Goal: Task Accomplishment & Management: Manage account settings

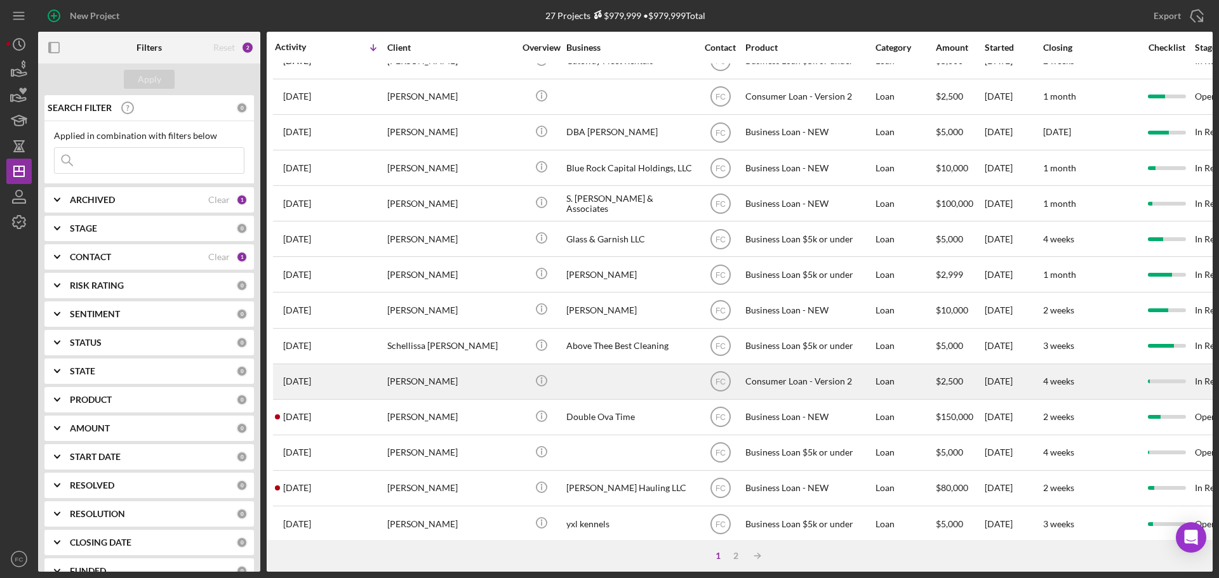
scroll to position [190, 0]
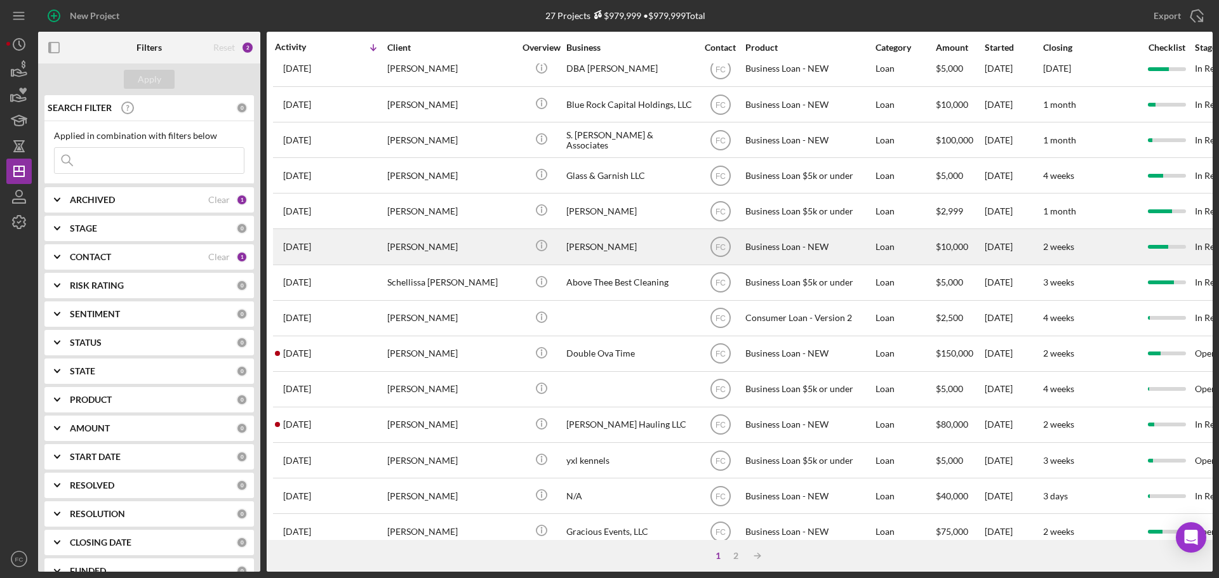
click at [477, 249] on div "Shakera Thomas" at bounding box center [450, 247] width 127 height 34
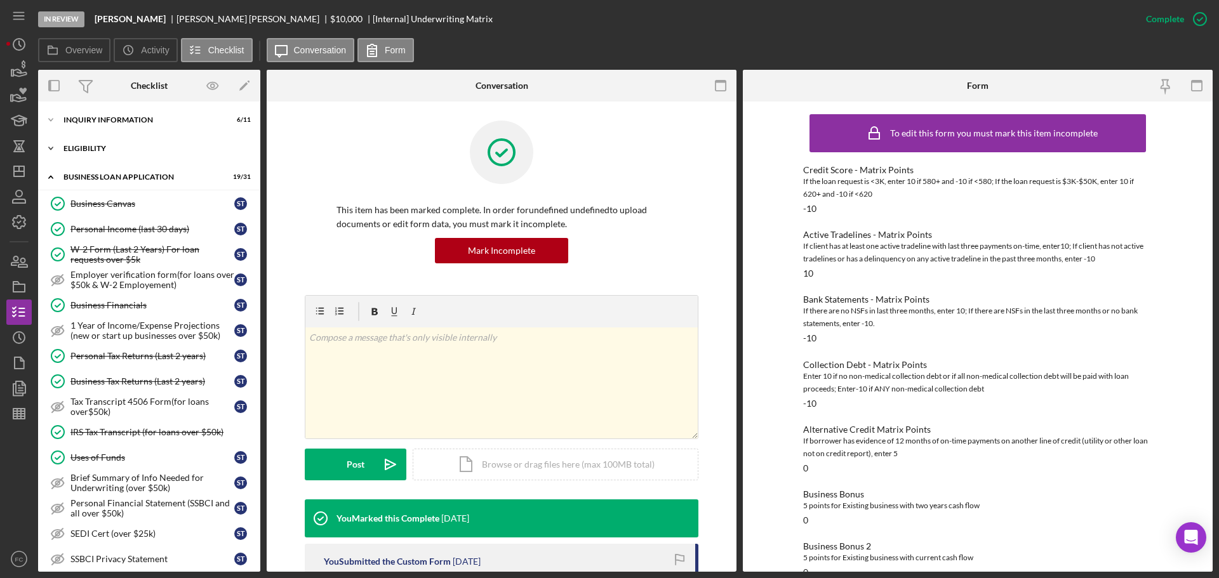
click at [121, 149] on div "ELIGIBILITY" at bounding box center [153, 149] width 181 height 8
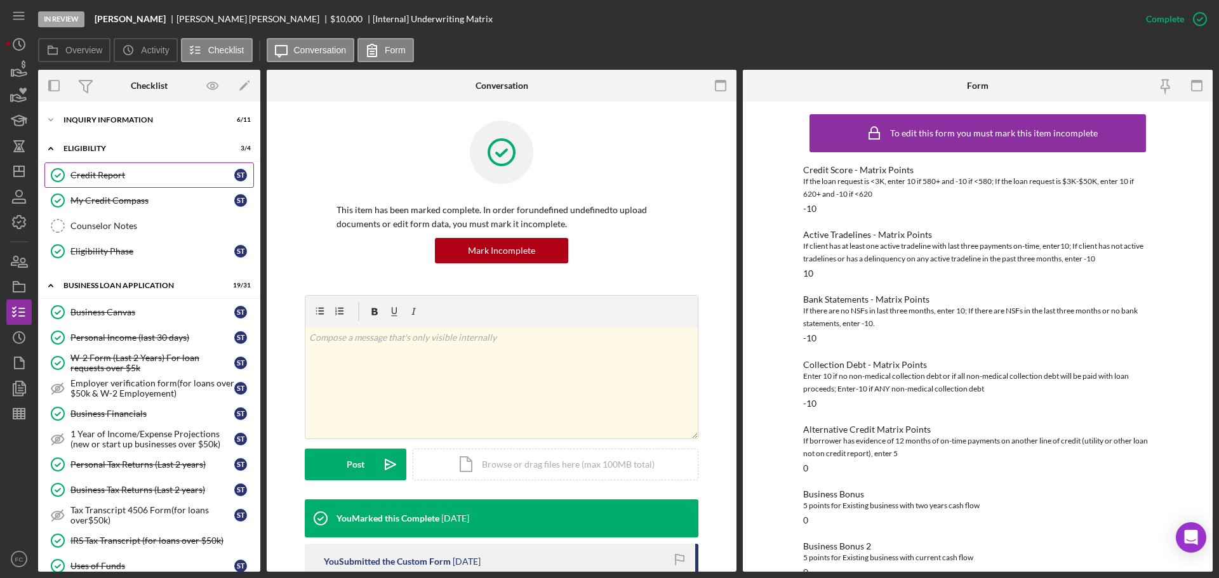
click at [133, 178] on div "Credit Report" at bounding box center [152, 175] width 164 height 10
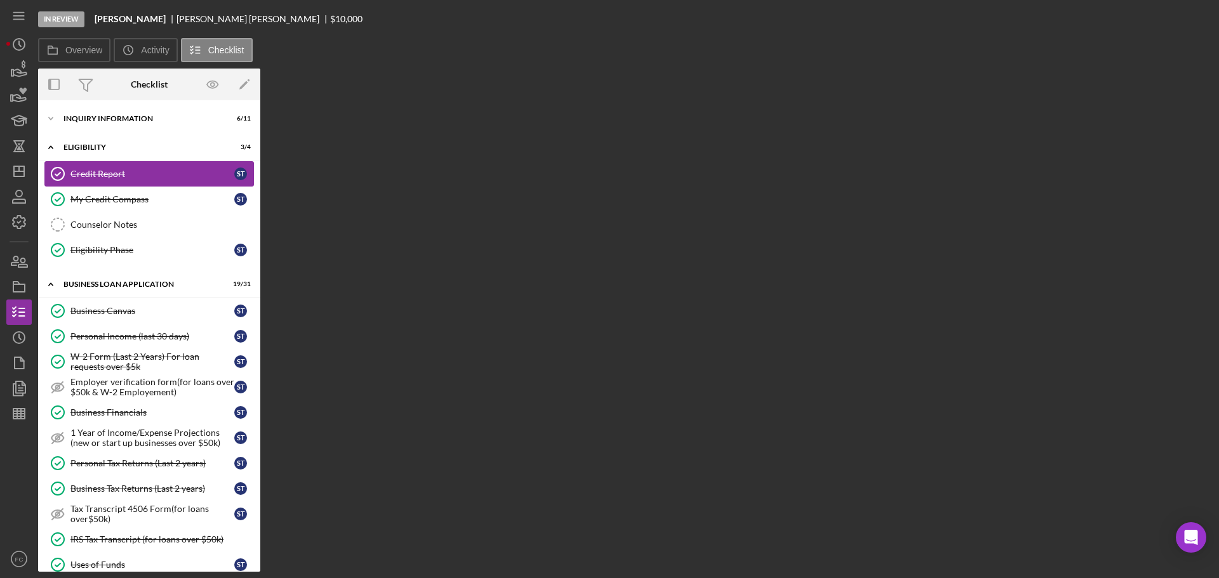
click at [133, 178] on div "Credit Report" at bounding box center [152, 174] width 164 height 10
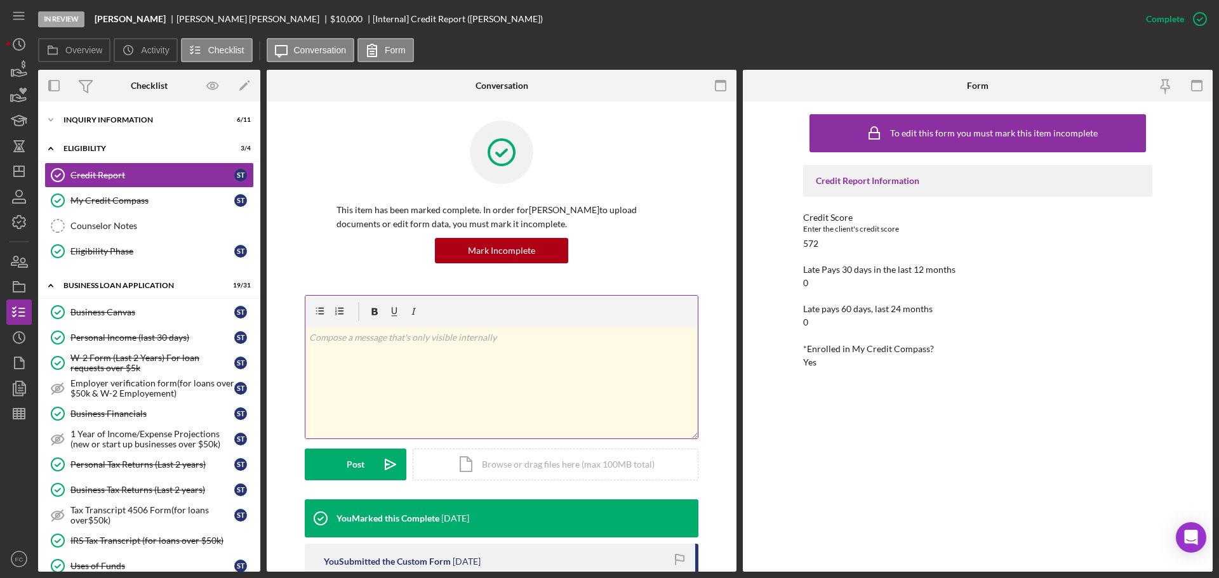
scroll to position [190, 0]
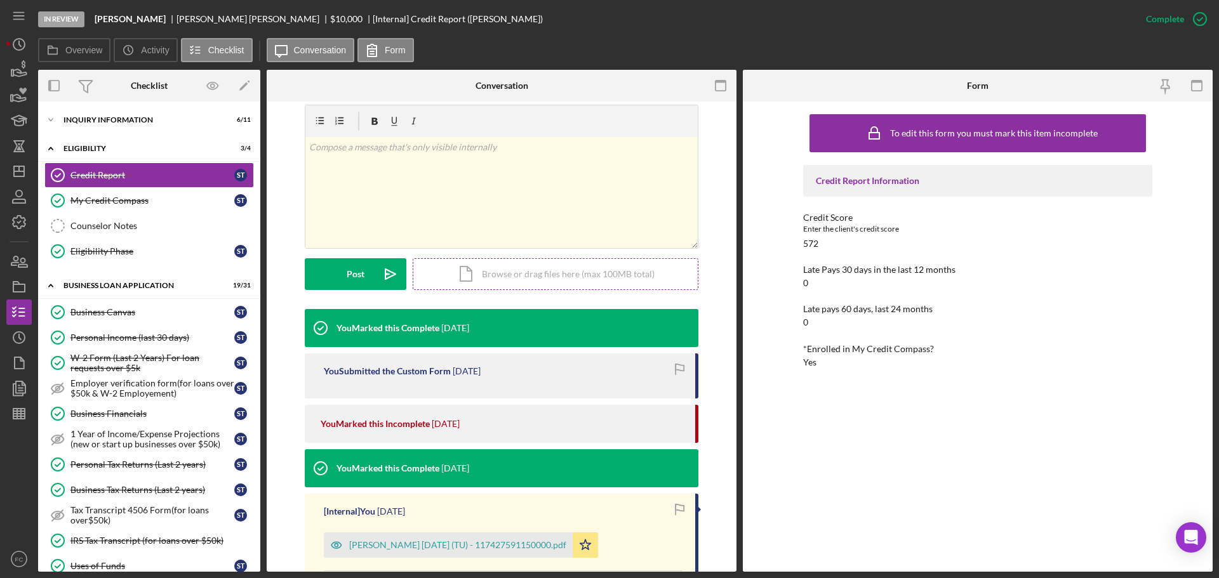
click at [521, 277] on div "Icon/Document Browse or drag files here (max 100MB total) Tap to choose files o…" at bounding box center [556, 274] width 286 height 32
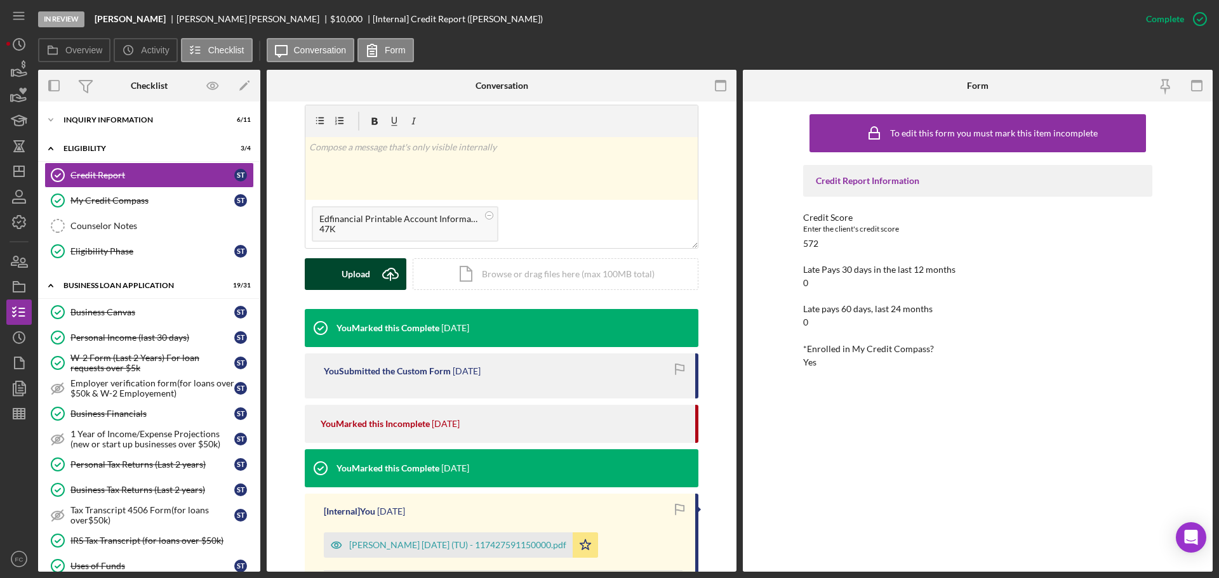
click at [350, 271] on div "Upload" at bounding box center [355, 274] width 29 height 32
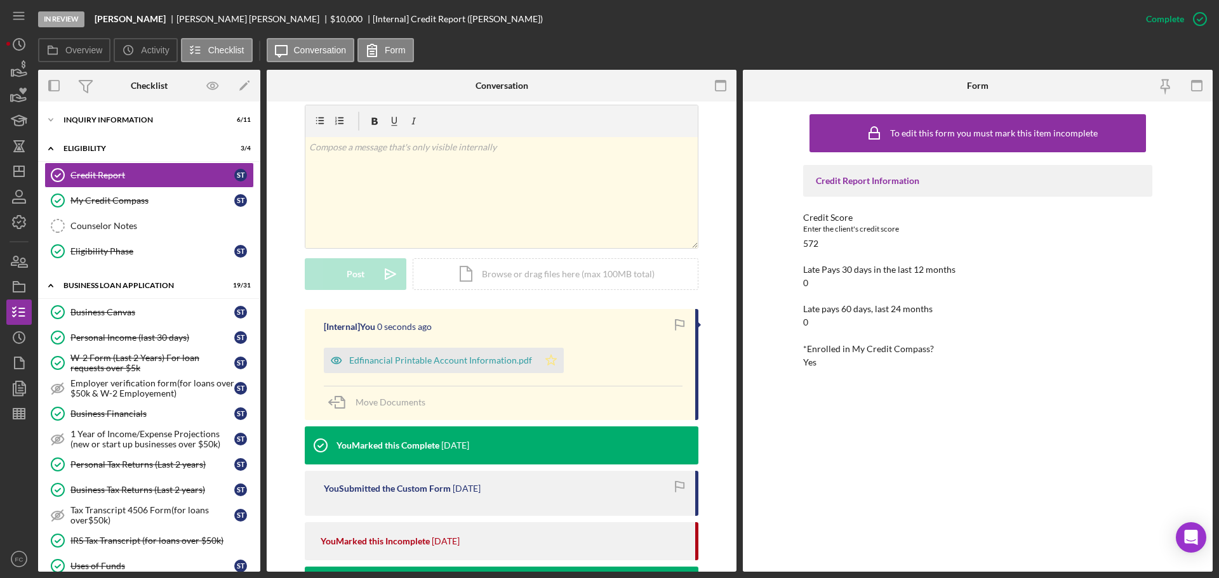
click at [549, 358] on icon "Icon/Star" at bounding box center [550, 360] width 25 height 25
click at [23, 171] on line "button" at bounding box center [19, 171] width 10 height 0
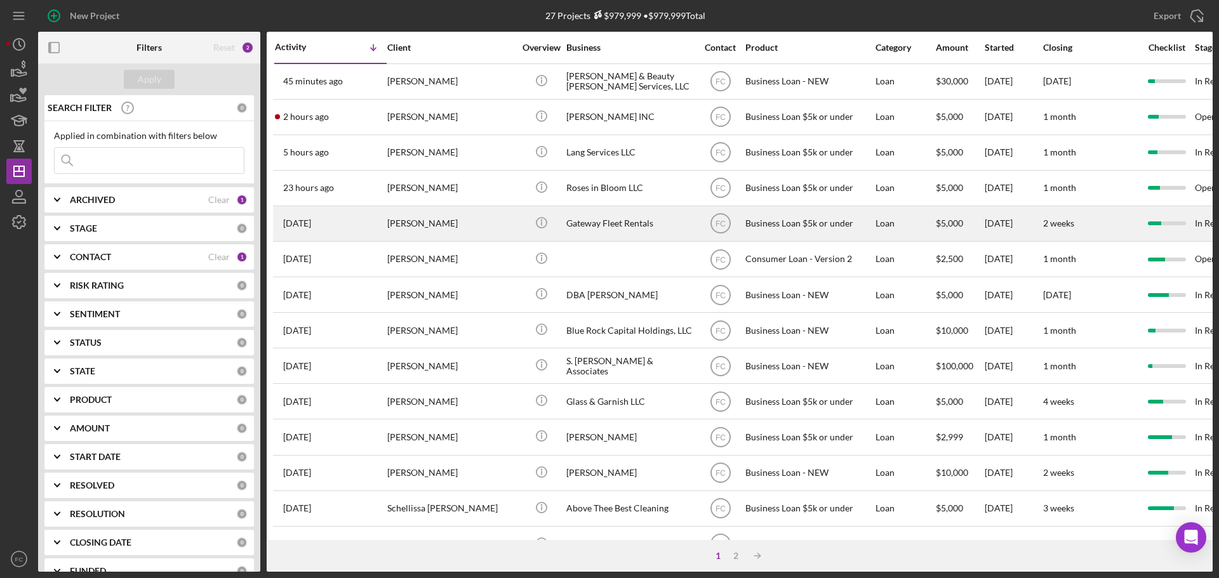
click at [468, 216] on div "Raven Ballard" at bounding box center [450, 224] width 127 height 34
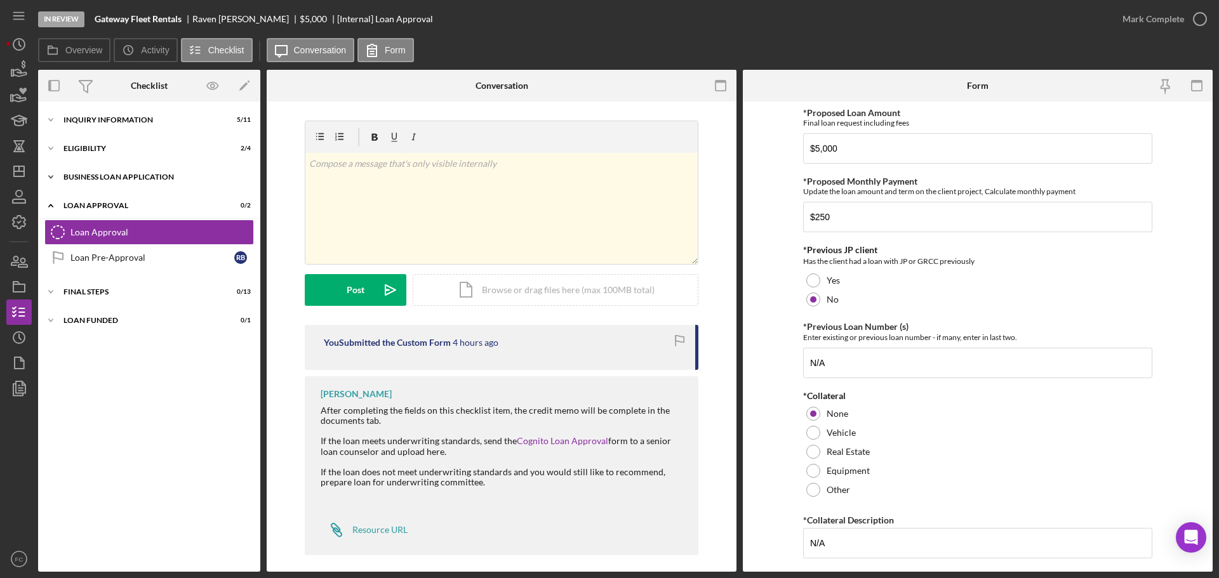
click at [100, 175] on div "BUSINESS LOAN APPLICATION" at bounding box center [153, 177] width 181 height 8
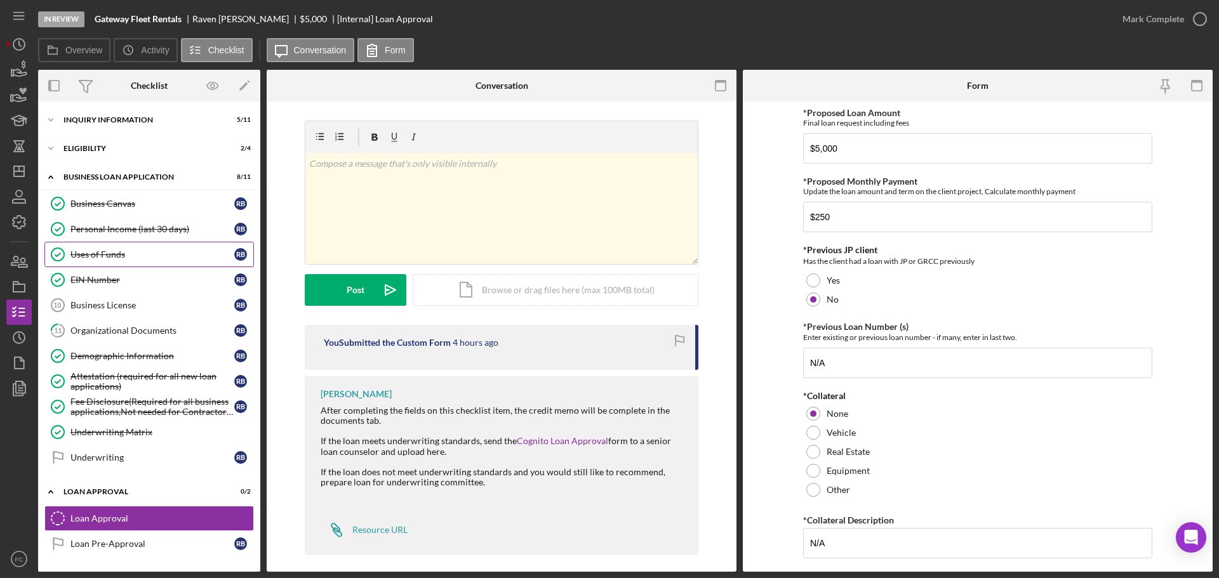
click at [129, 250] on div "Uses of Funds" at bounding box center [152, 254] width 164 height 10
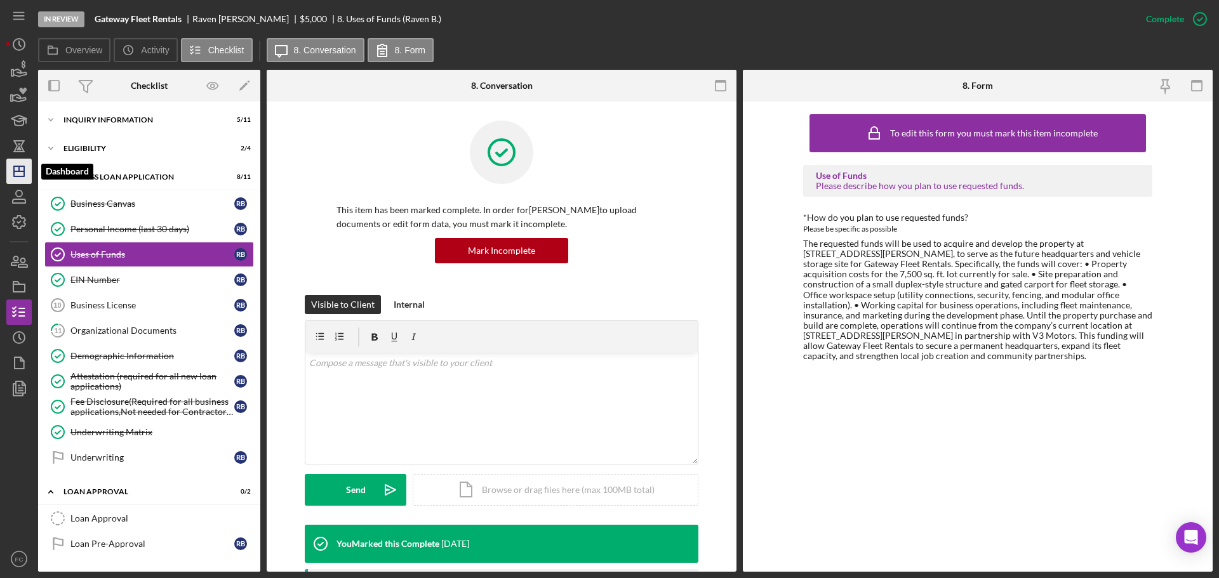
click at [16, 170] on icon "Icon/Dashboard" at bounding box center [19, 172] width 32 height 32
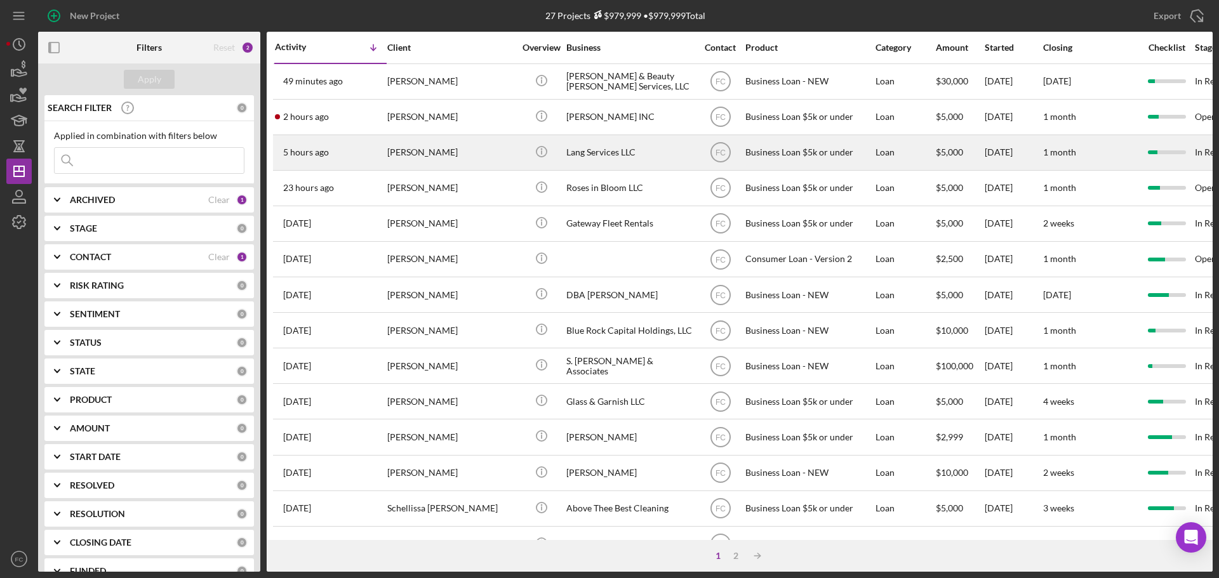
click at [455, 156] on div "calvin lang" at bounding box center [450, 153] width 127 height 34
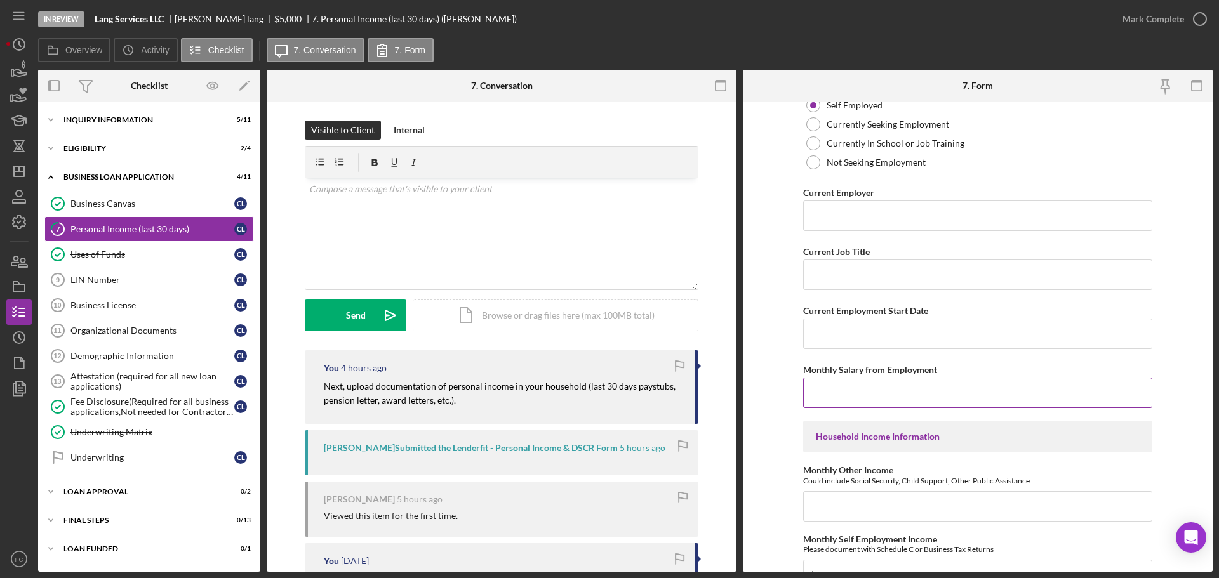
scroll to position [254, 0]
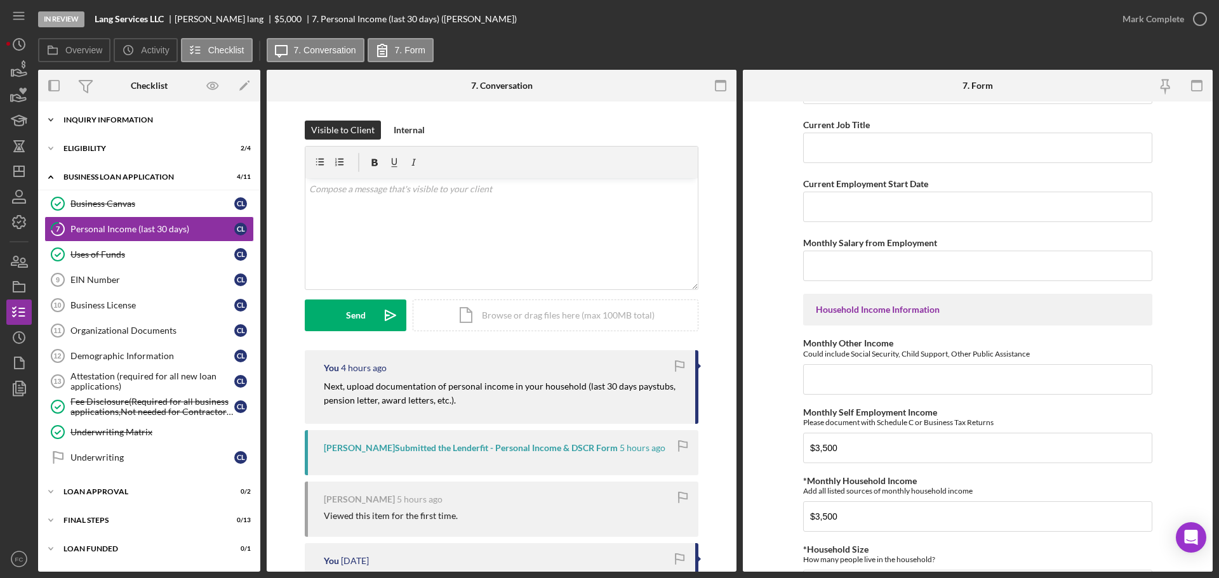
click at [100, 121] on div "INQUIRY INFORMATION" at bounding box center [153, 120] width 181 height 8
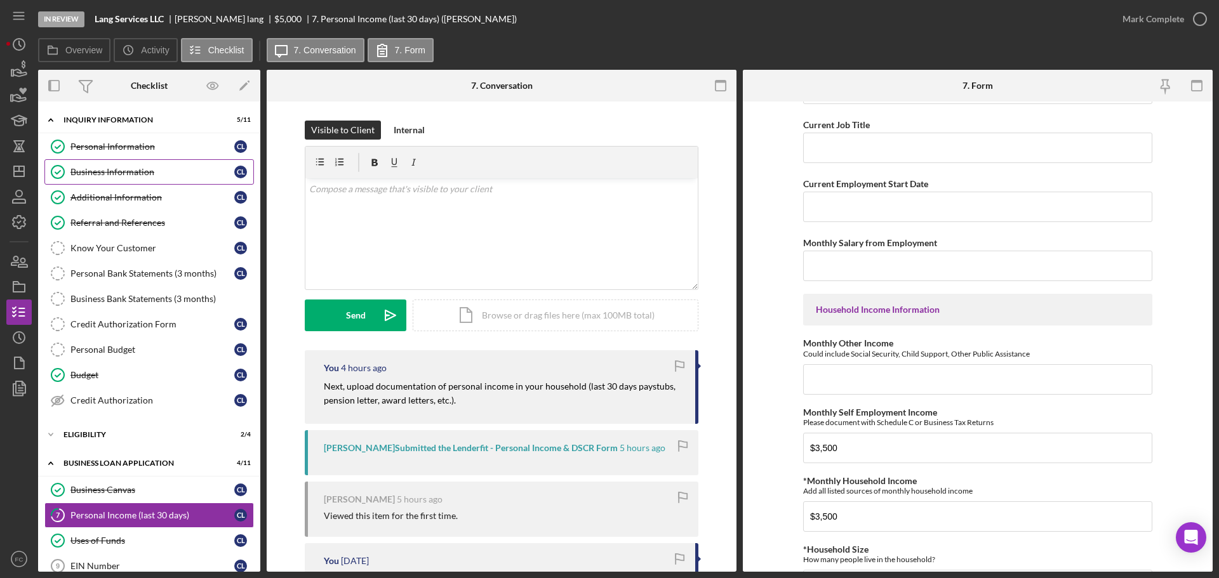
click at [95, 166] on link "Business Information Business Information c l" at bounding box center [148, 171] width 209 height 25
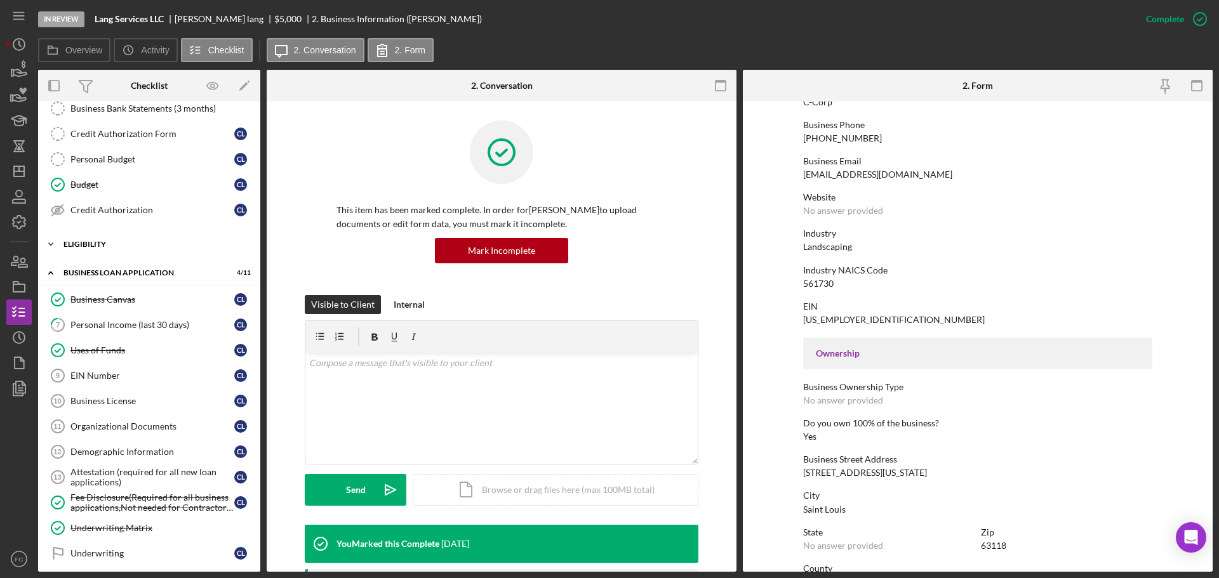
scroll to position [127, 0]
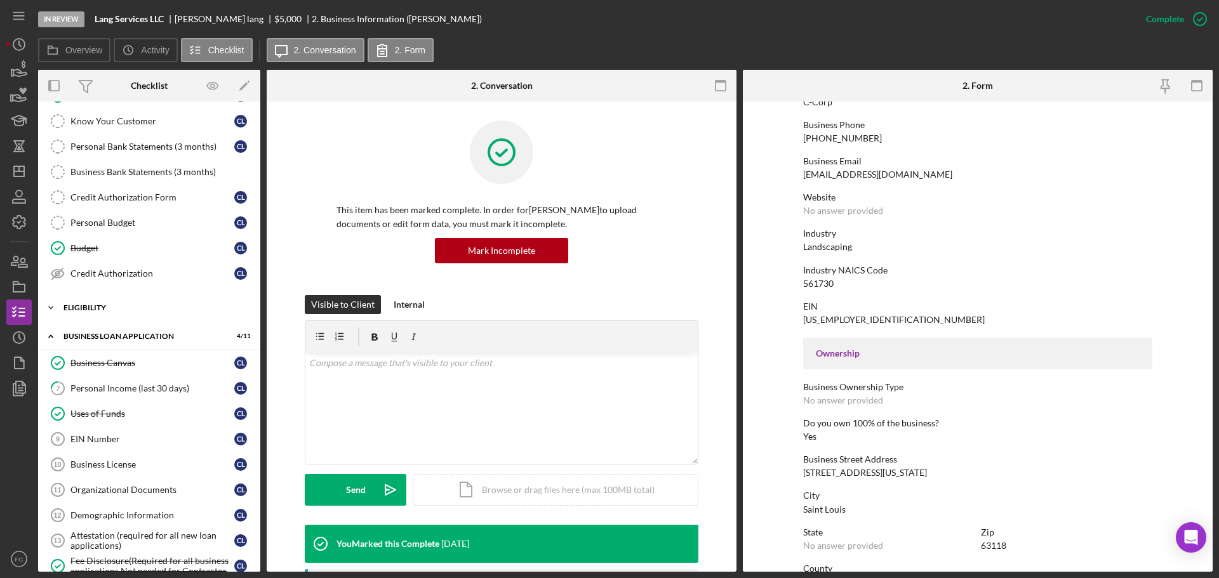
click at [148, 314] on div "Icon/Expander Eligibility 2 / 4" at bounding box center [149, 307] width 222 height 25
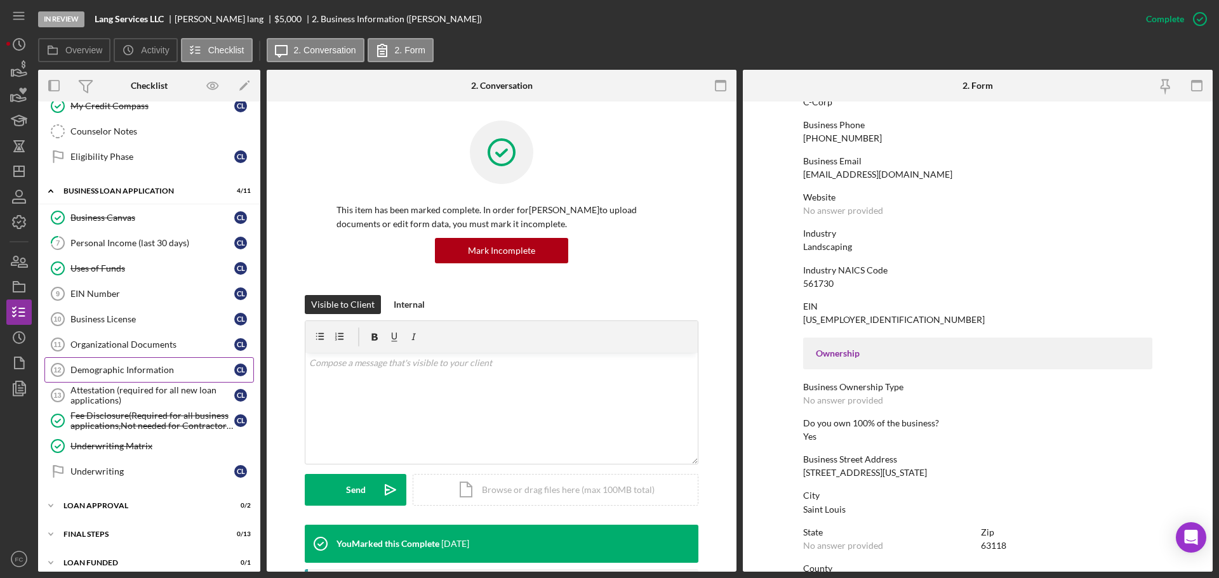
scroll to position [392, 0]
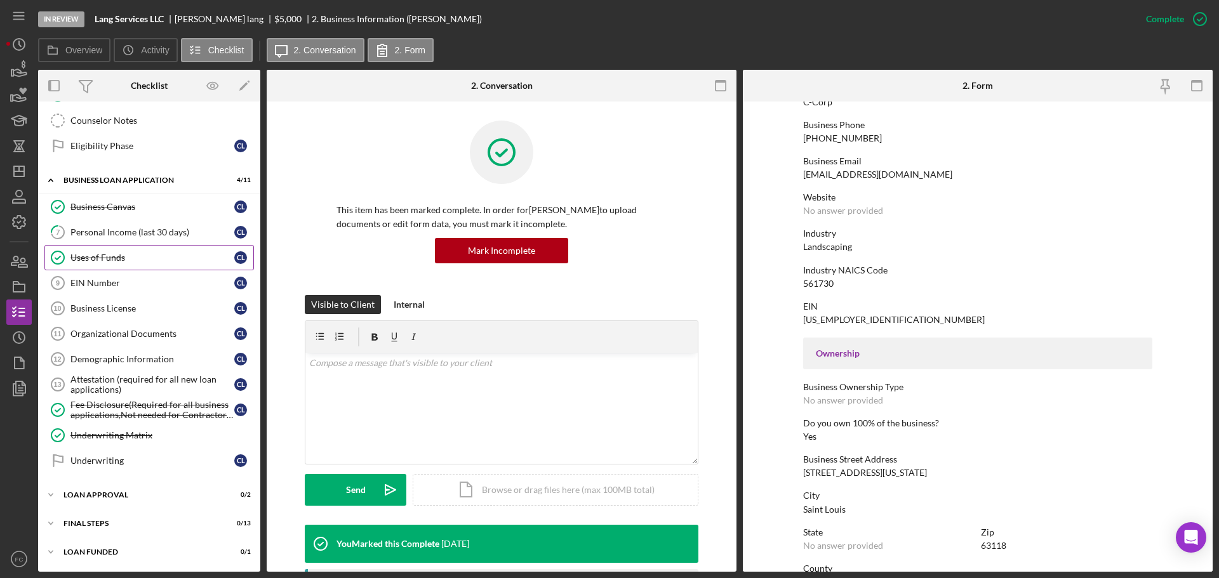
click at [123, 249] on link "Uses of Funds Uses of Funds c l" at bounding box center [148, 257] width 209 height 25
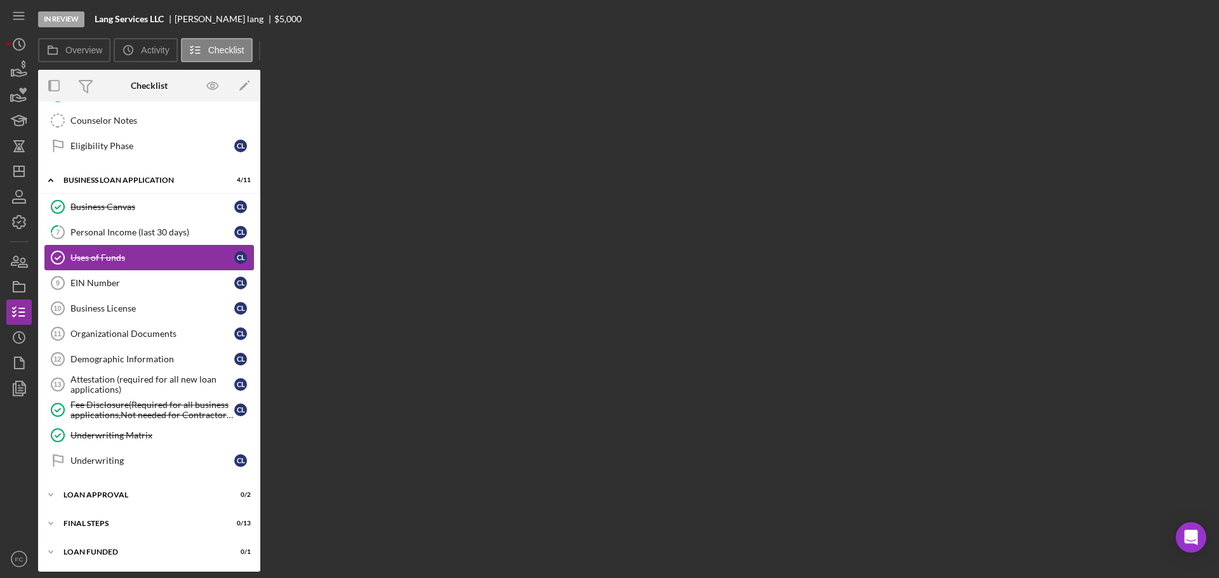
scroll to position [392, 0]
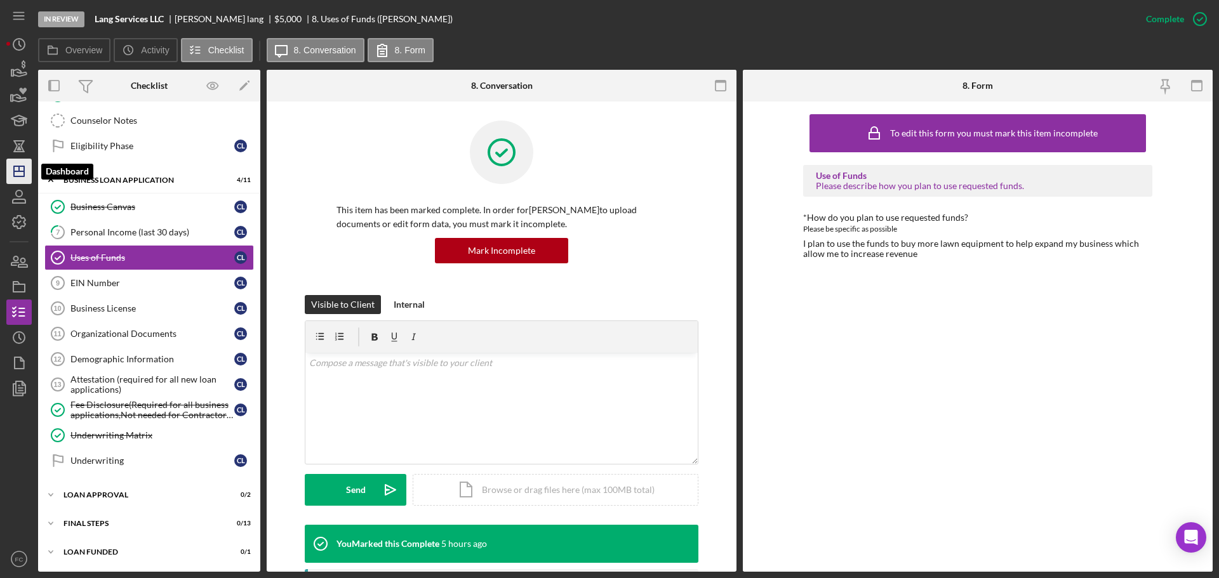
click at [14, 168] on polygon "button" at bounding box center [19, 171] width 10 height 10
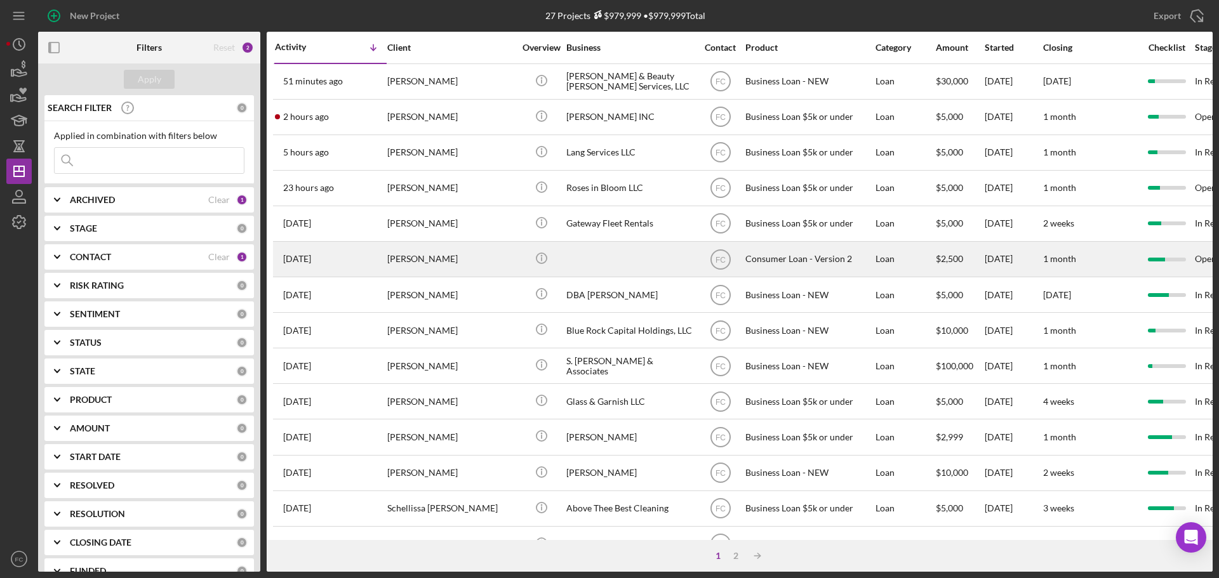
click at [469, 258] on div "Candis Long" at bounding box center [450, 259] width 127 height 34
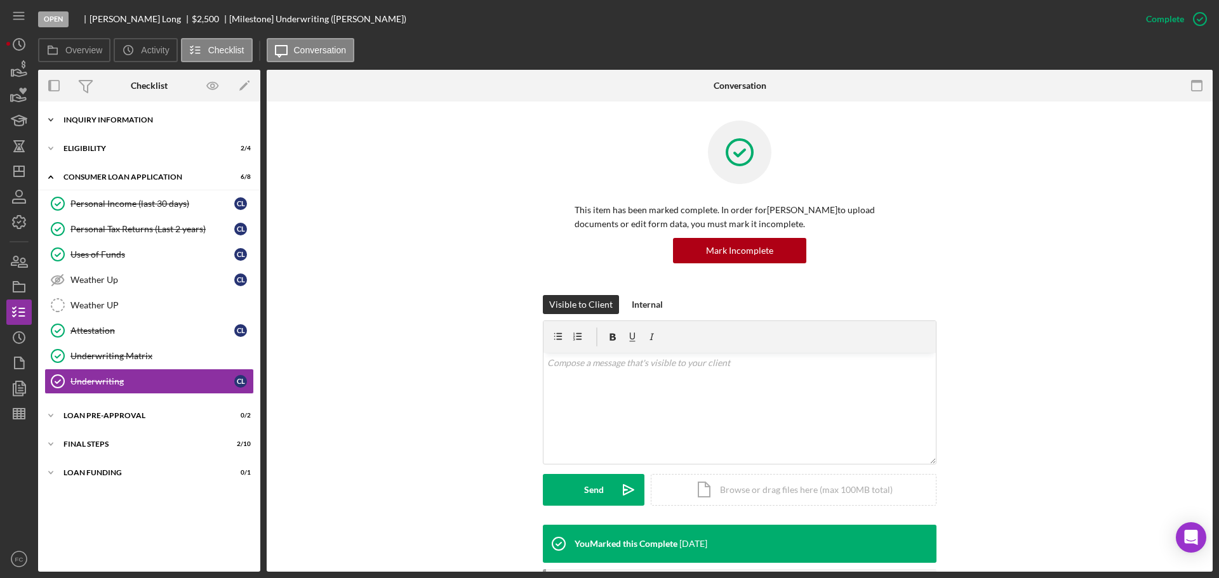
click at [143, 124] on div "Icon/Expander Inquiry Information 5 / 8" at bounding box center [149, 119] width 222 height 25
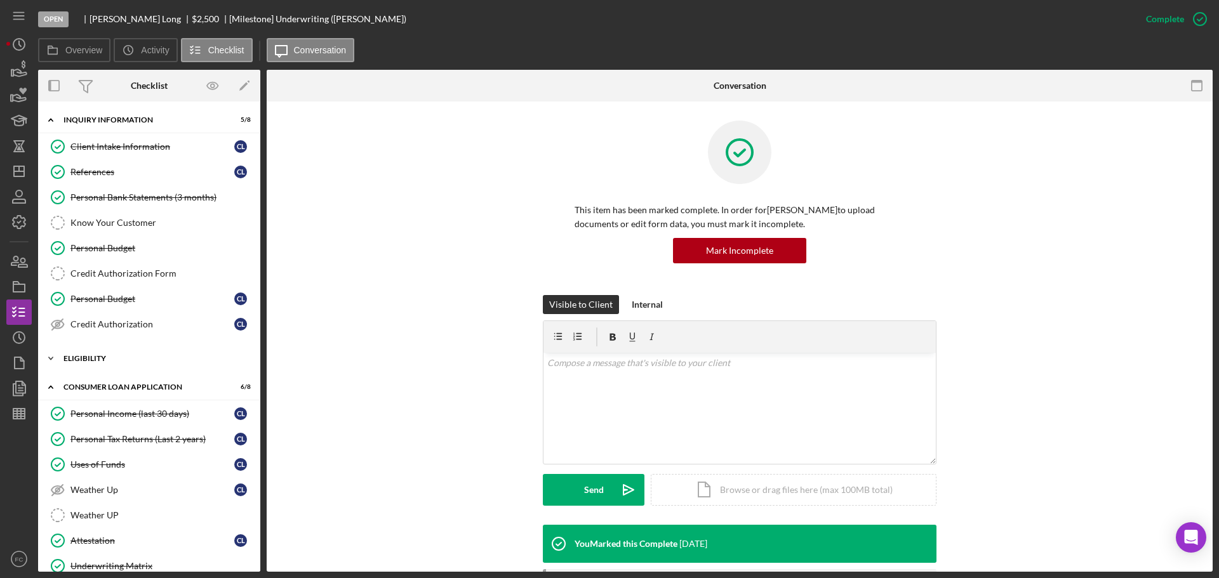
click at [166, 361] on div "Eligibility" at bounding box center [153, 359] width 181 height 8
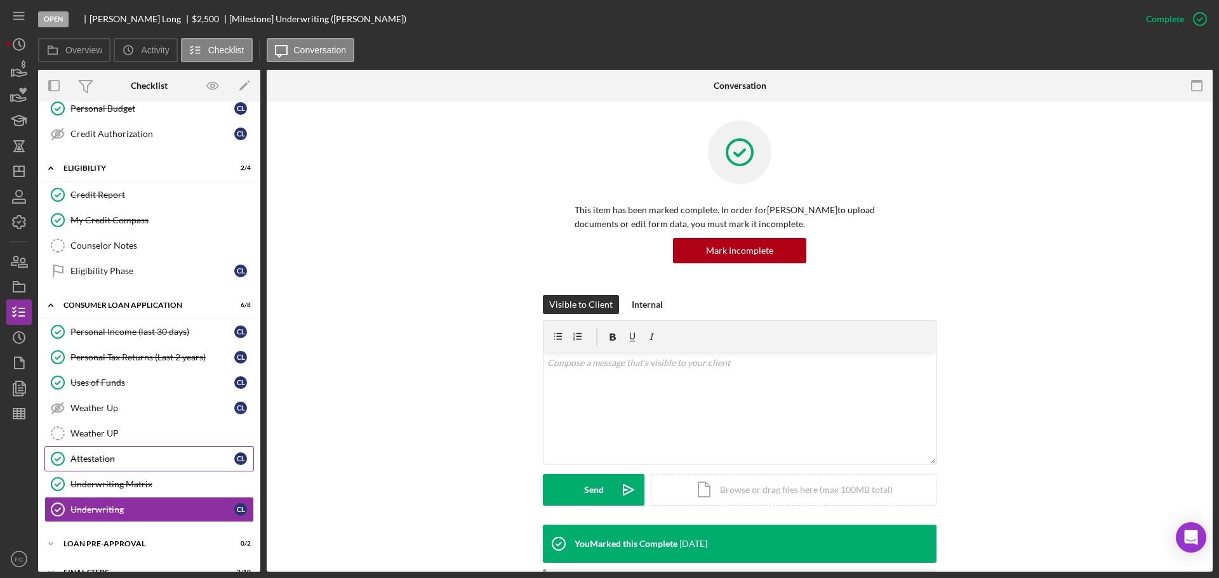
scroll to position [239, 0]
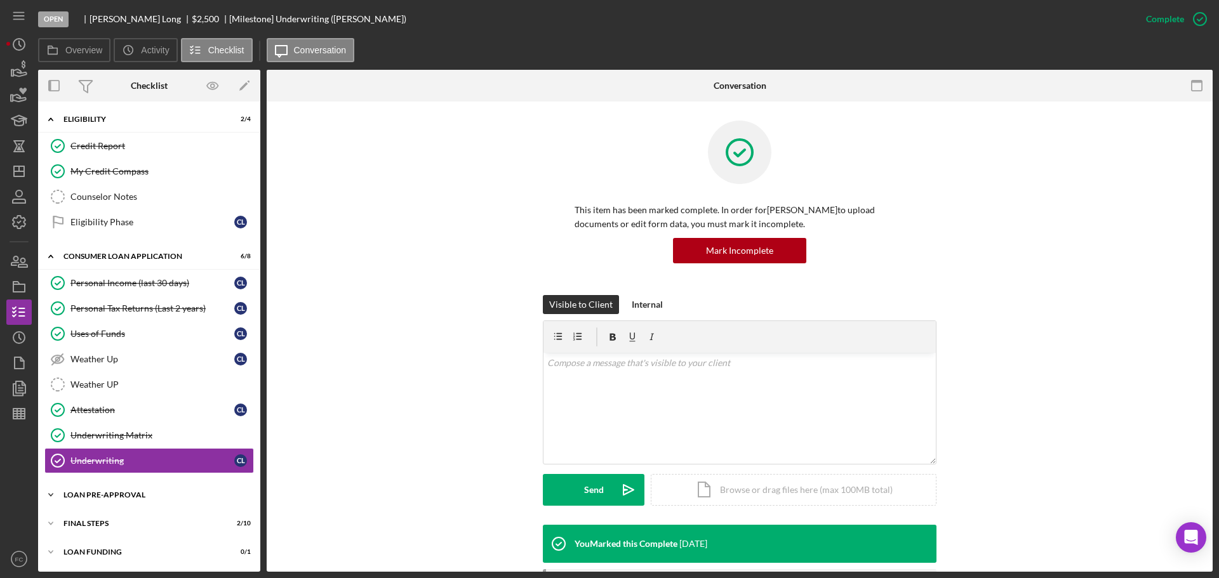
click at [143, 489] on div "Icon/Expander Loan Pre-Approval 0 / 2" at bounding box center [149, 494] width 222 height 25
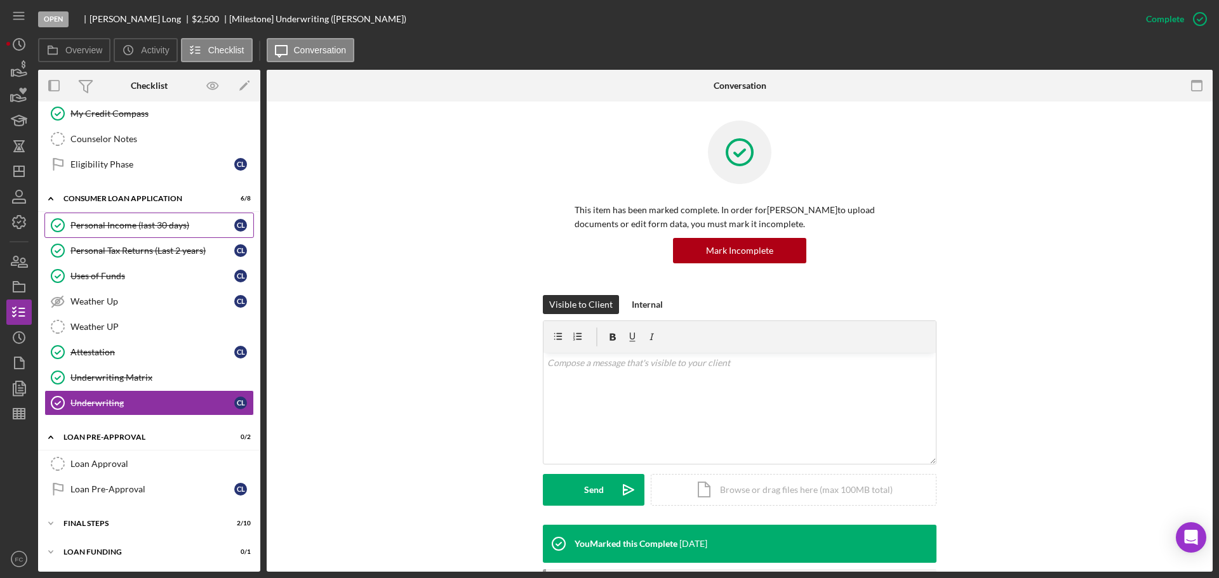
click at [152, 230] on div "Personal Income (last 30 days)" at bounding box center [152, 225] width 164 height 10
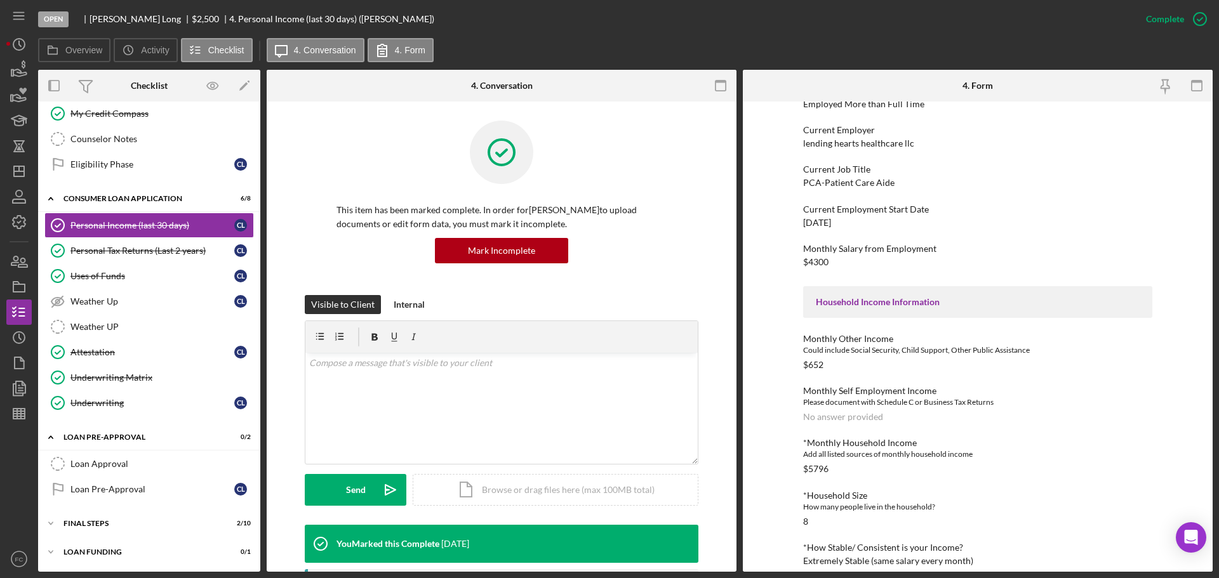
scroll to position [190, 0]
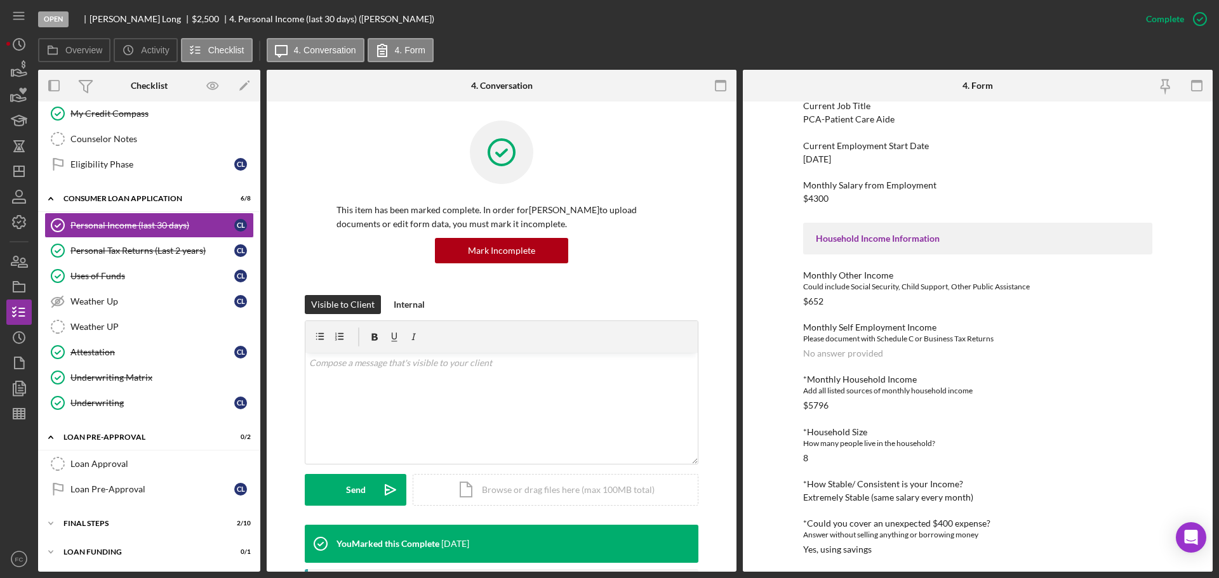
click at [72, 179] on div "Icon/Expander Eligibility 2 / 4 Credit Report Credit Report My Credit Compass M…" at bounding box center [149, 117] width 222 height 134
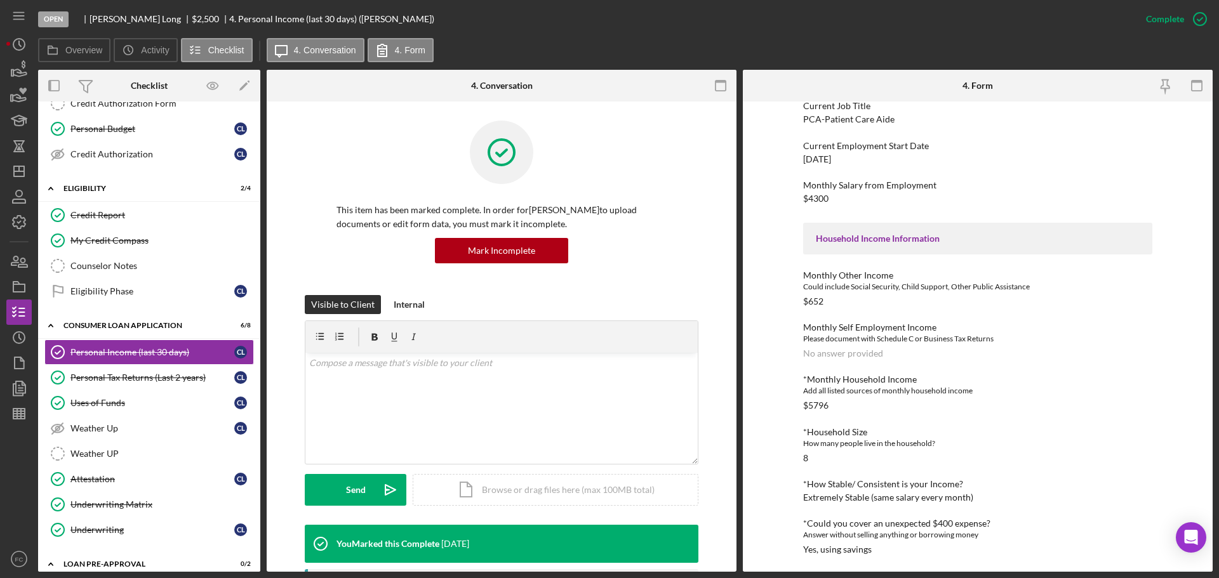
scroll to position [43, 0]
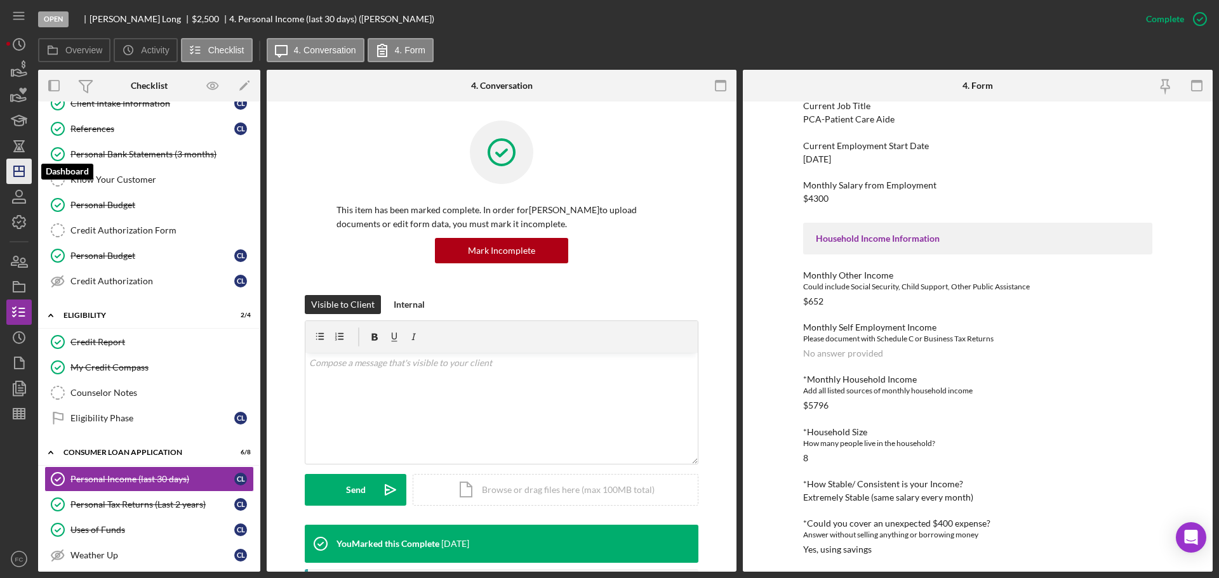
click at [15, 168] on icon "Icon/Dashboard" at bounding box center [19, 172] width 32 height 32
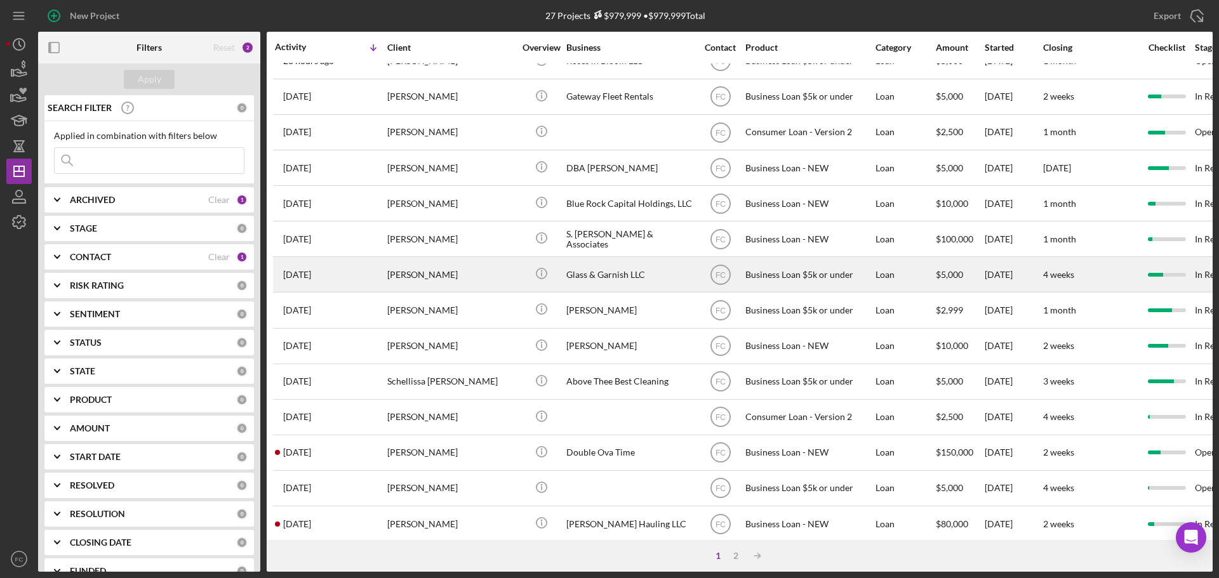
scroll to position [190, 0]
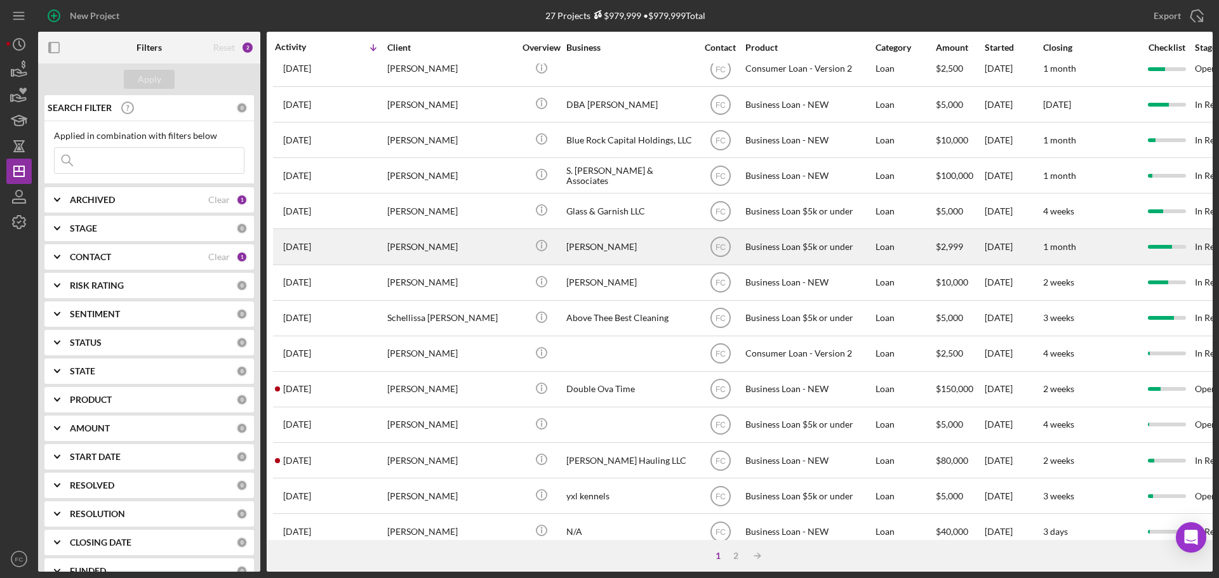
click at [380, 252] on div "2 weeks ago Marshall Moss" at bounding box center [330, 247] width 111 height 34
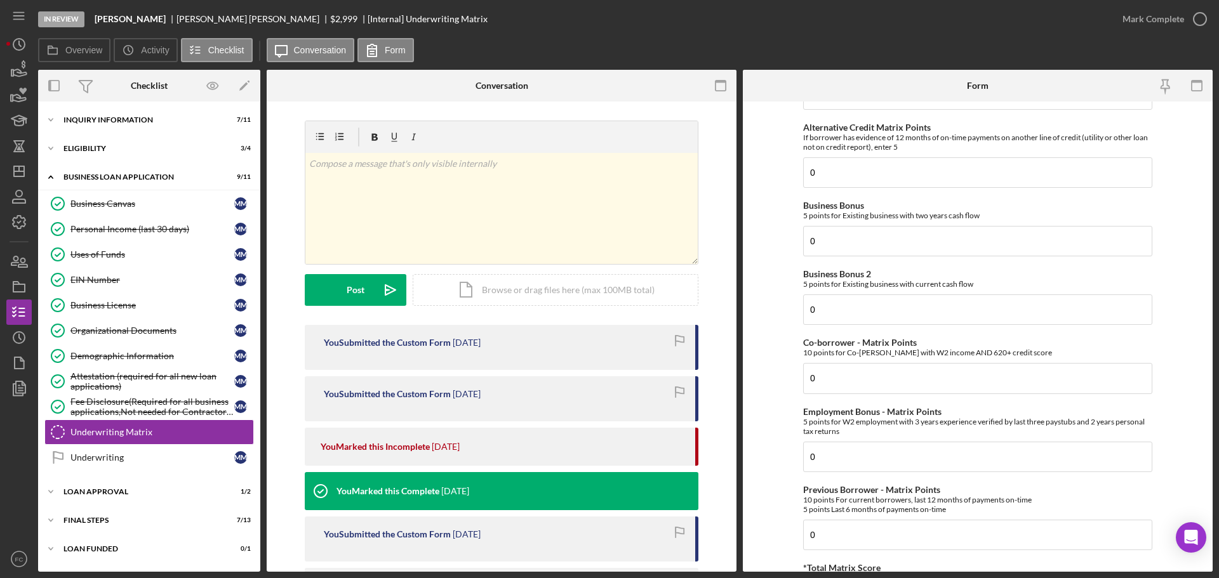
scroll to position [128, 0]
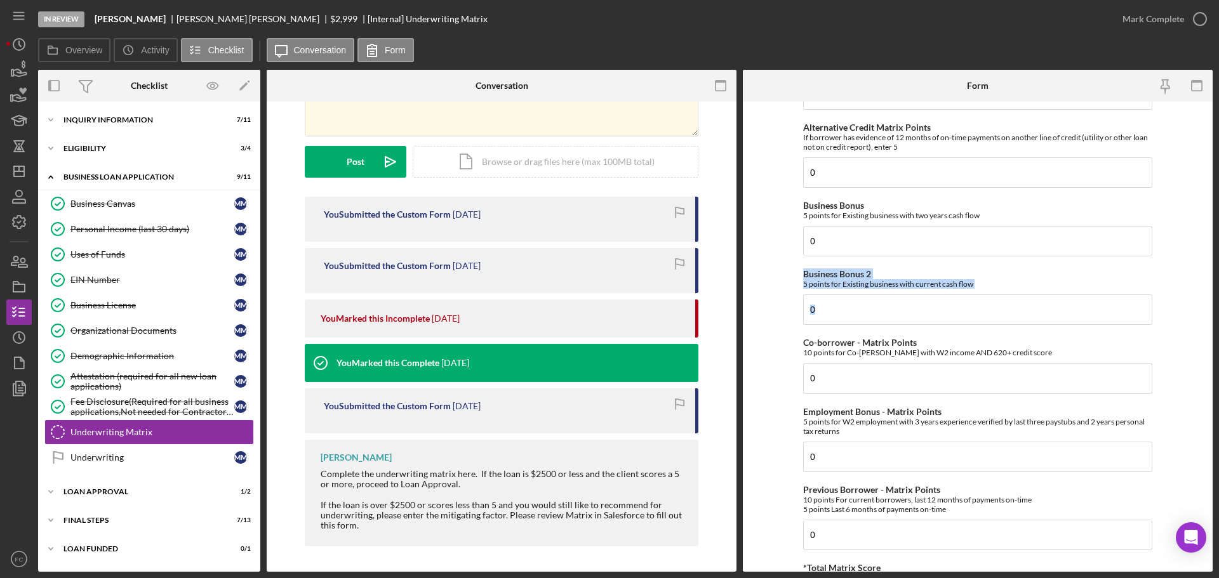
drag, startPoint x: 740, startPoint y: 387, endPoint x: 745, endPoint y: 270, distance: 116.9
click at [745, 270] on div "Overview Internal Workflow Stage In Review Icon/Dropdown Arrow Archive (can una…" at bounding box center [625, 321] width 1174 height 502
click at [723, 317] on div "v Color teal Color pink Remove color Add row above Add row below Add column bef…" at bounding box center [502, 272] width 470 height 599
click at [107, 485] on div "Icon/Expander Loan Approval 1 / 2" at bounding box center [149, 491] width 222 height 25
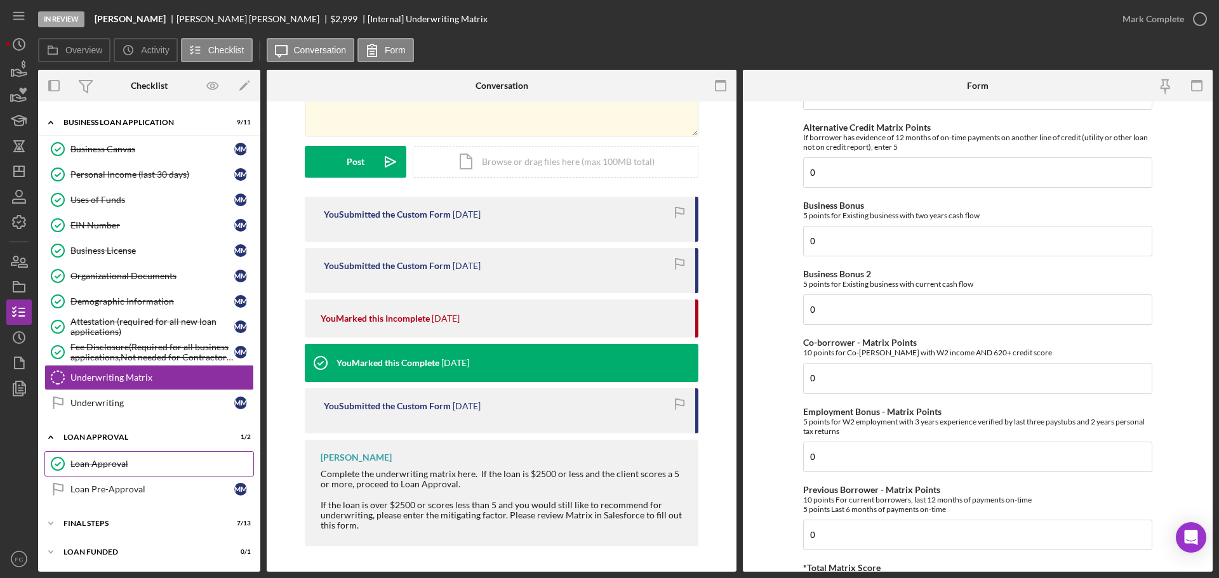
click at [133, 460] on div "Loan Approval" at bounding box center [161, 464] width 183 height 10
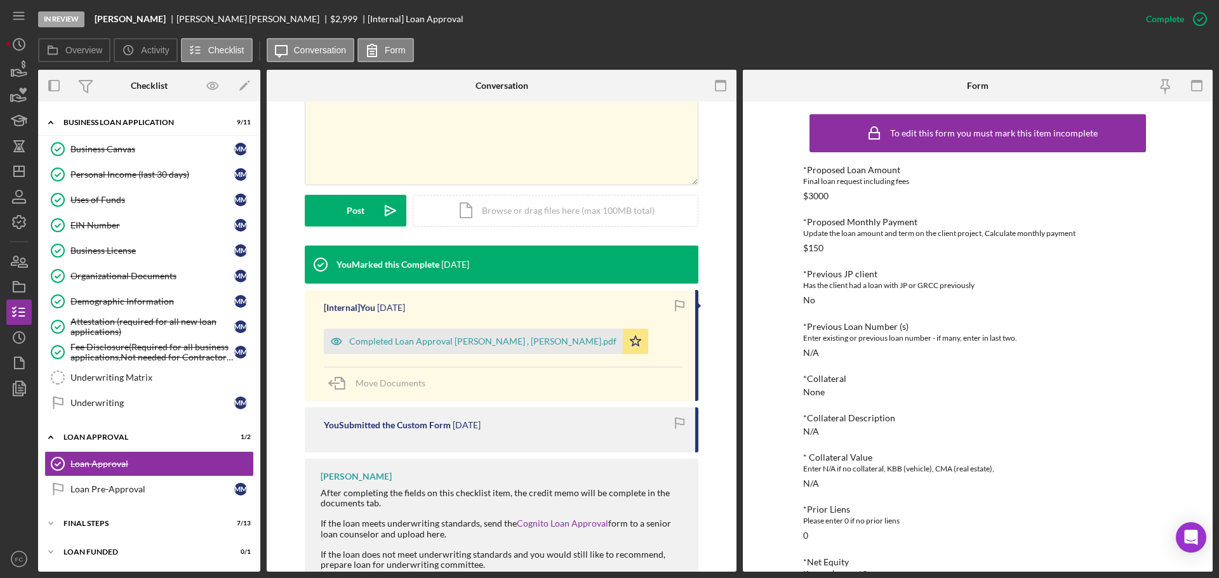
scroll to position [345, 0]
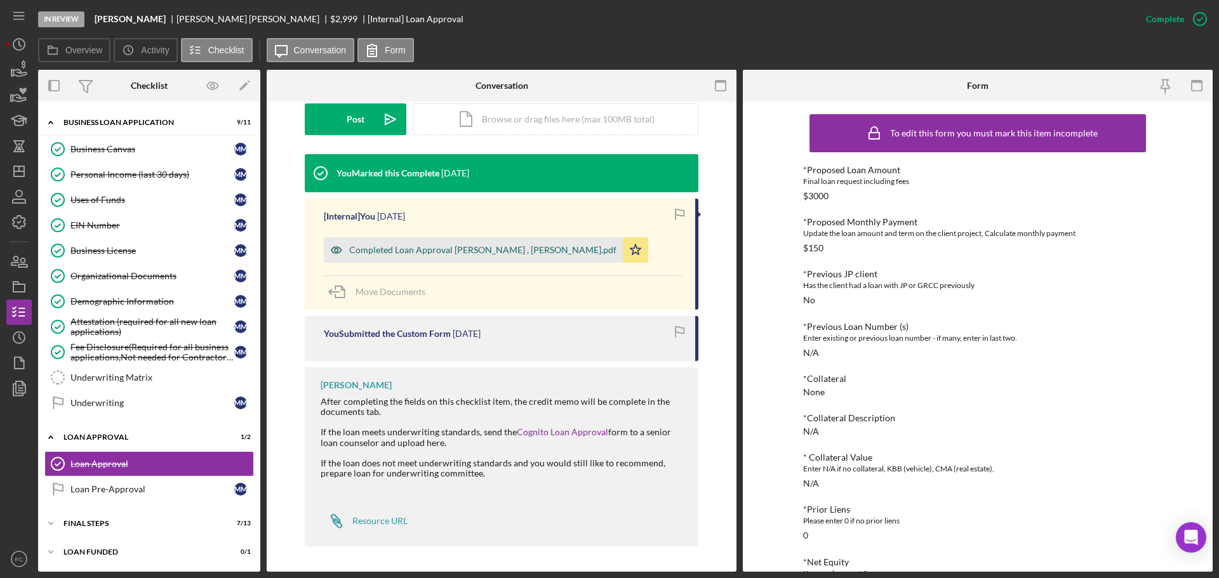
click at [397, 248] on div "Completed Loan Approval Cunningham, Franchot , Marshall Moss.pdf" at bounding box center [482, 250] width 267 height 10
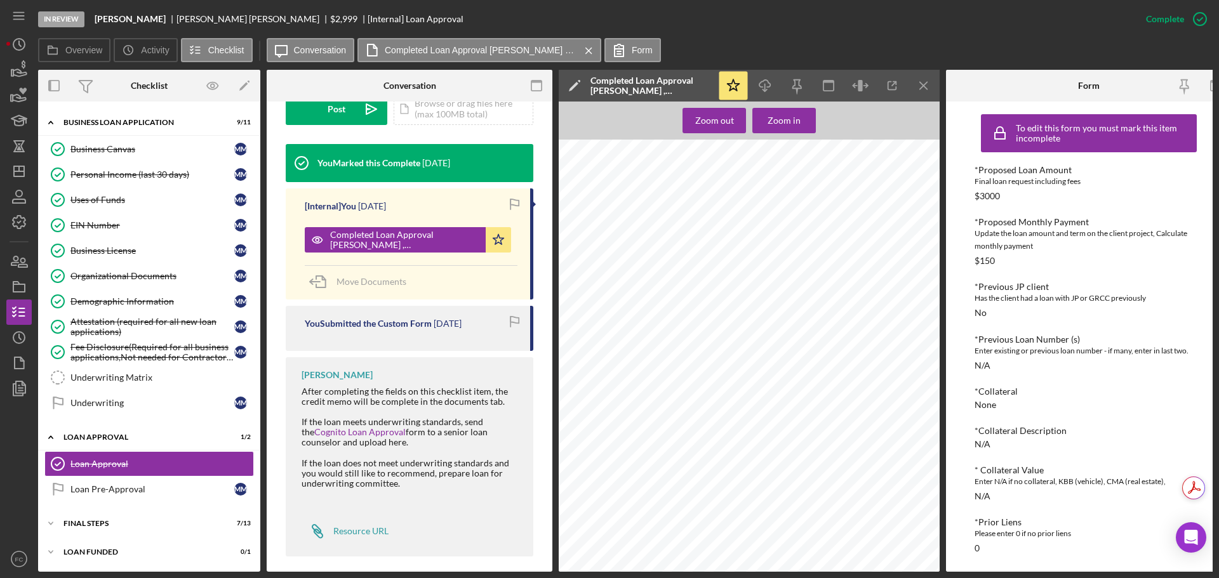
scroll to position [254, 0]
click at [361, 526] on div "Resource URL" at bounding box center [360, 531] width 55 height 10
drag, startPoint x: 161, startPoint y: 12, endPoint x: 224, endPoint y: 23, distance: 63.8
click at [225, 23] on div "In Review Marshall Moss Marshall Moss $2,999 $2,999 [Internal] Loan Approval" at bounding box center [585, 19] width 1095 height 38
copy div "Marshall Moss"
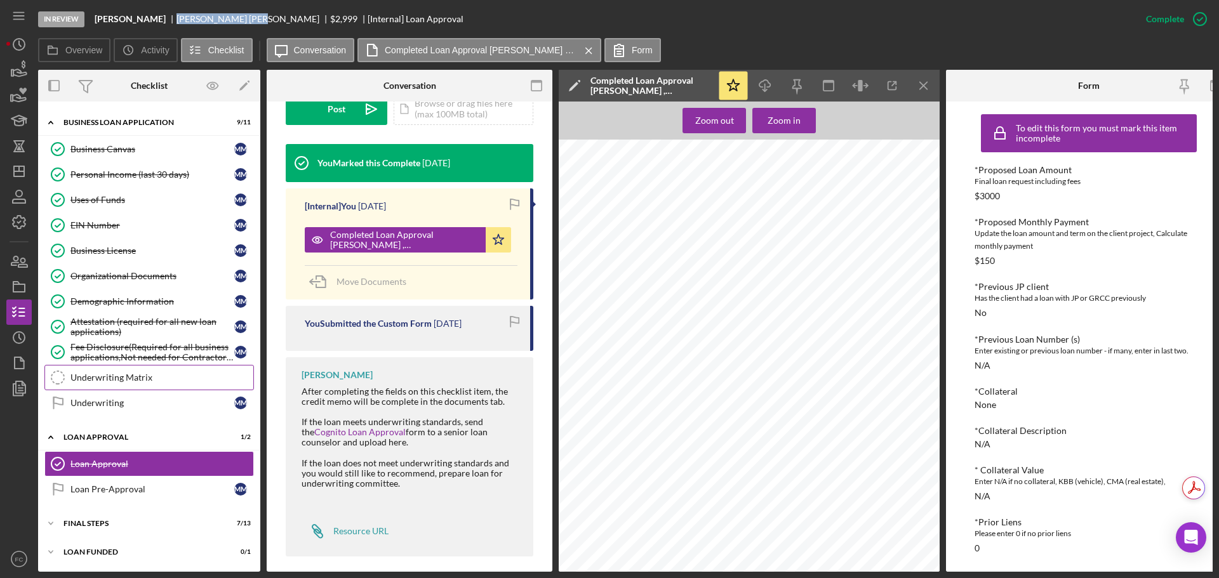
drag, startPoint x: 116, startPoint y: 374, endPoint x: 126, endPoint y: 374, distance: 9.5
click at [116, 374] on div "Underwriting Matrix" at bounding box center [161, 378] width 183 height 10
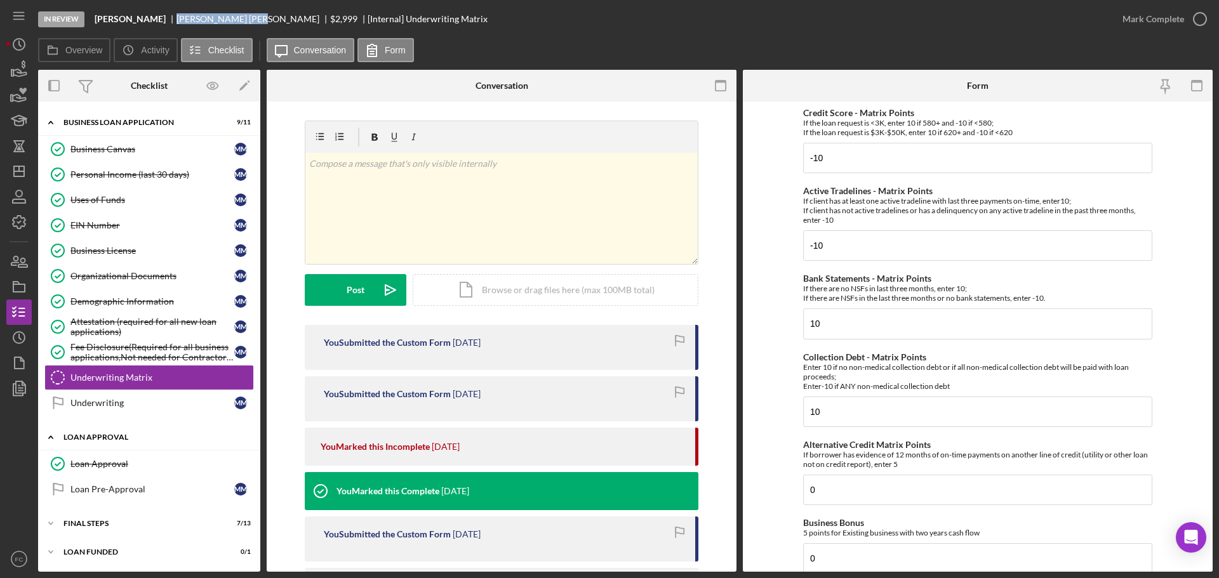
click at [129, 436] on div "Loan Approval" at bounding box center [153, 438] width 181 height 8
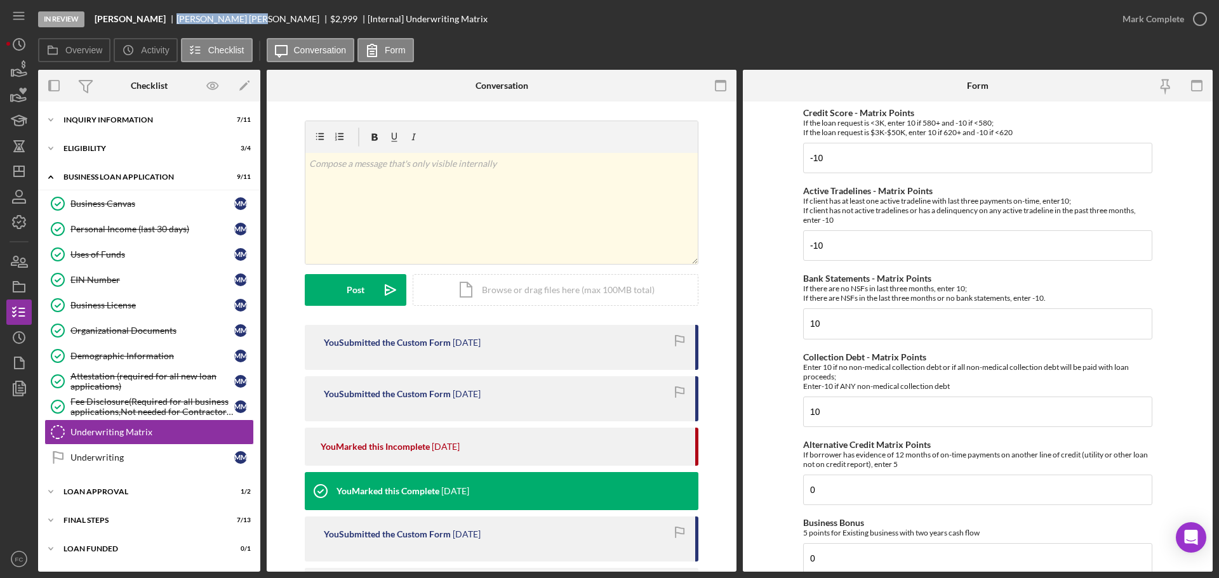
scroll to position [254, 0]
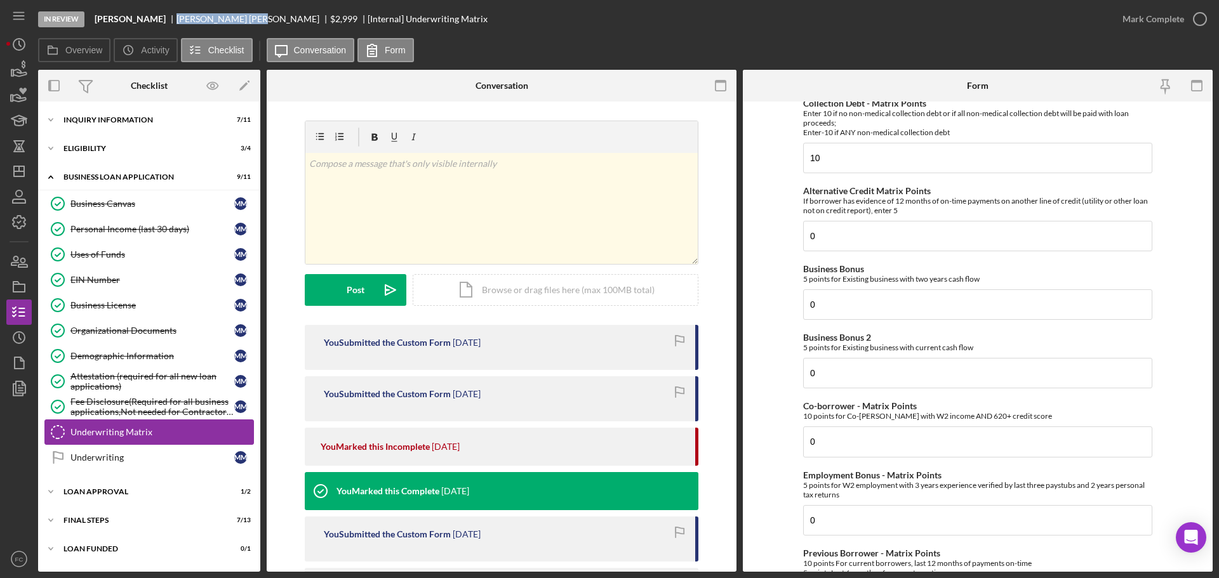
click at [148, 437] on div "Underwriting Matrix" at bounding box center [161, 432] width 183 height 10
click at [129, 453] on div "Underwriting" at bounding box center [152, 458] width 164 height 10
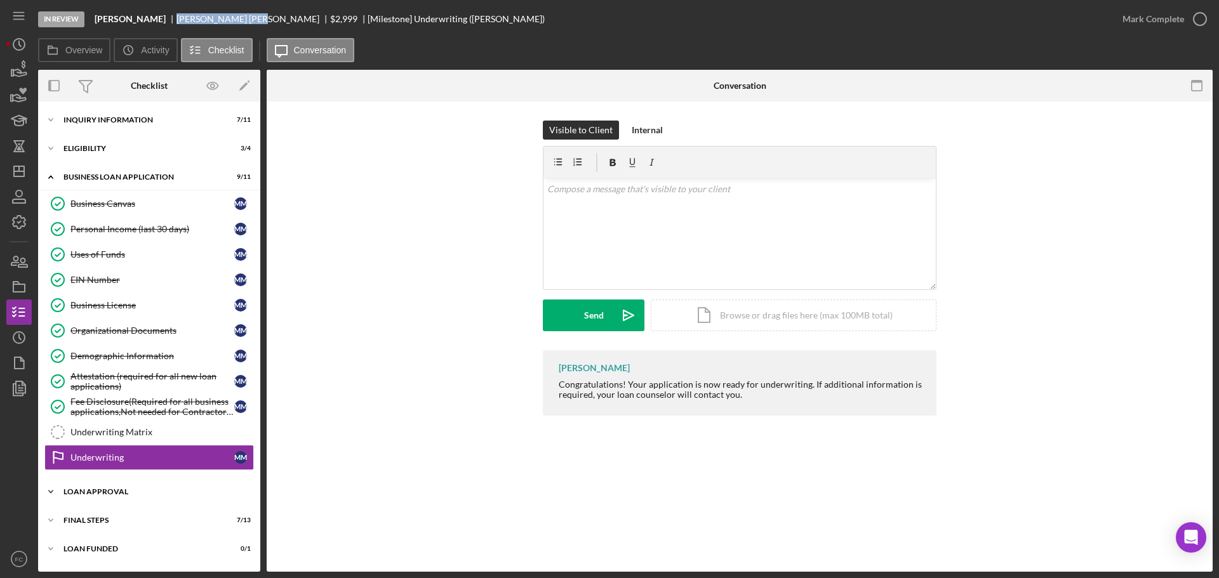
click at [120, 494] on div "Loan Approval" at bounding box center [153, 492] width 181 height 8
click at [100, 512] on link "Loan Approval Loan Approval" at bounding box center [148, 518] width 209 height 25
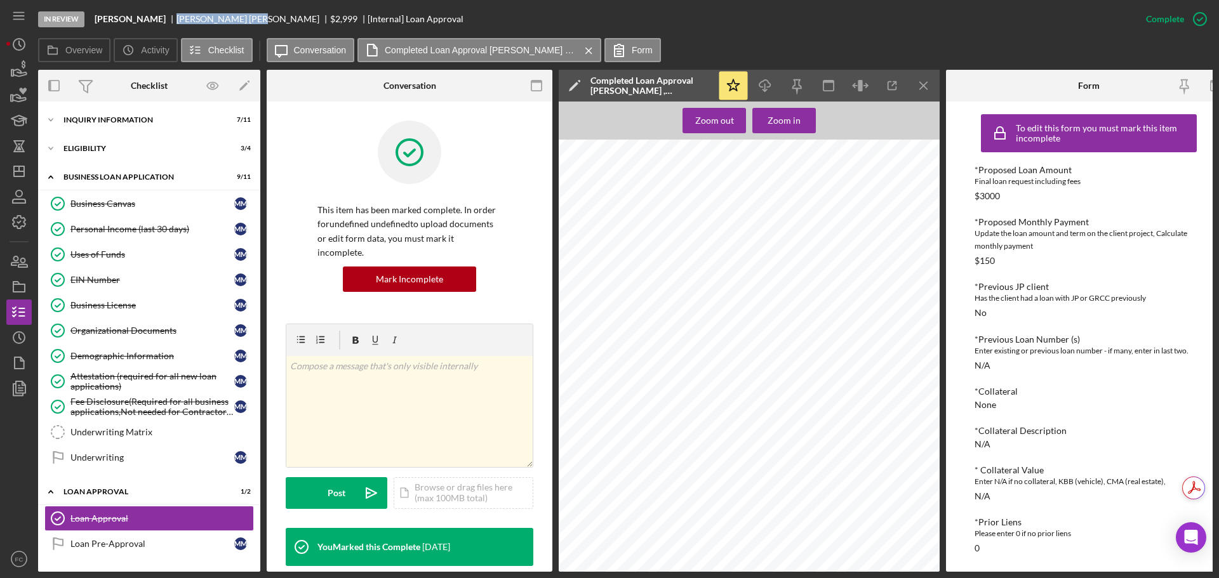
scroll to position [391, 0]
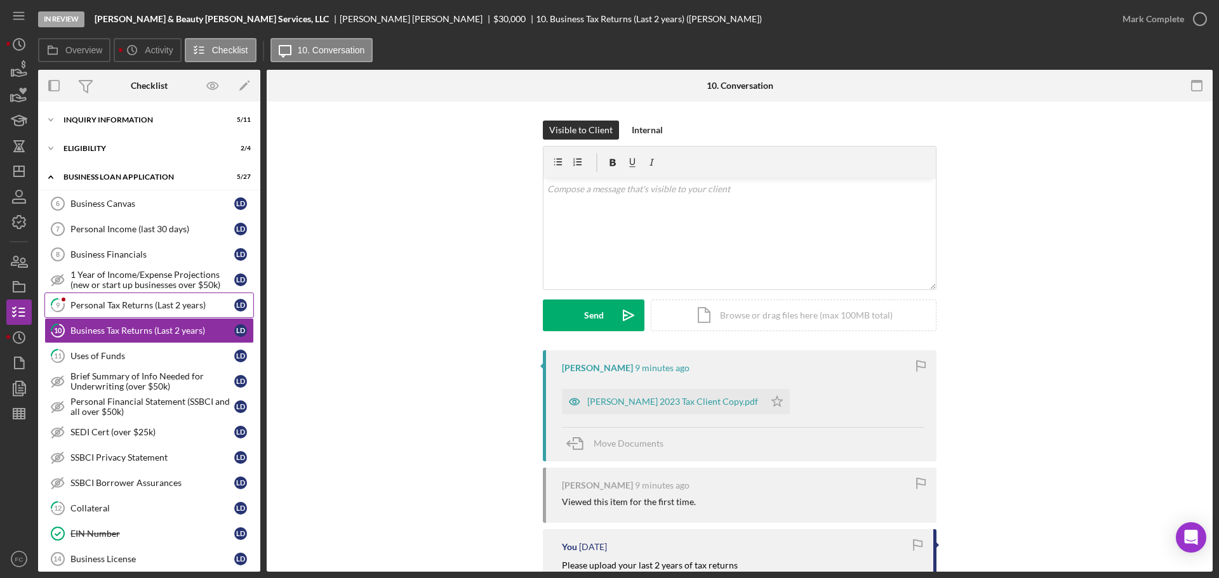
click at [136, 301] on div "Personal Tax Returns (Last 2 years)" at bounding box center [152, 305] width 164 height 10
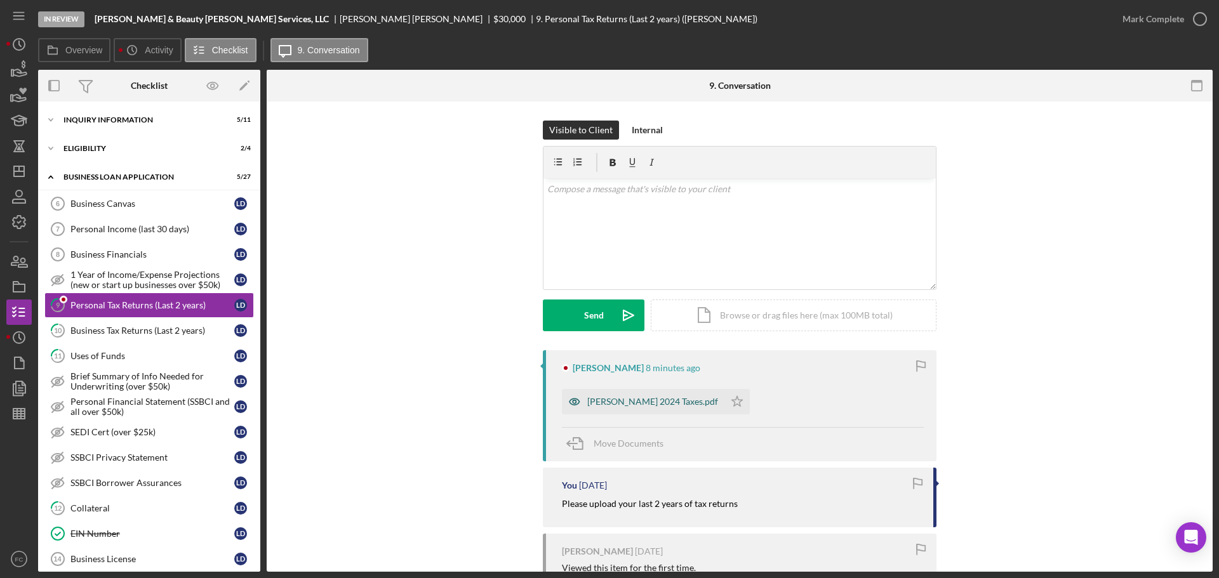
click at [612, 400] on div "LaShonda Davis 2024 Taxes.pdf" at bounding box center [652, 402] width 131 height 10
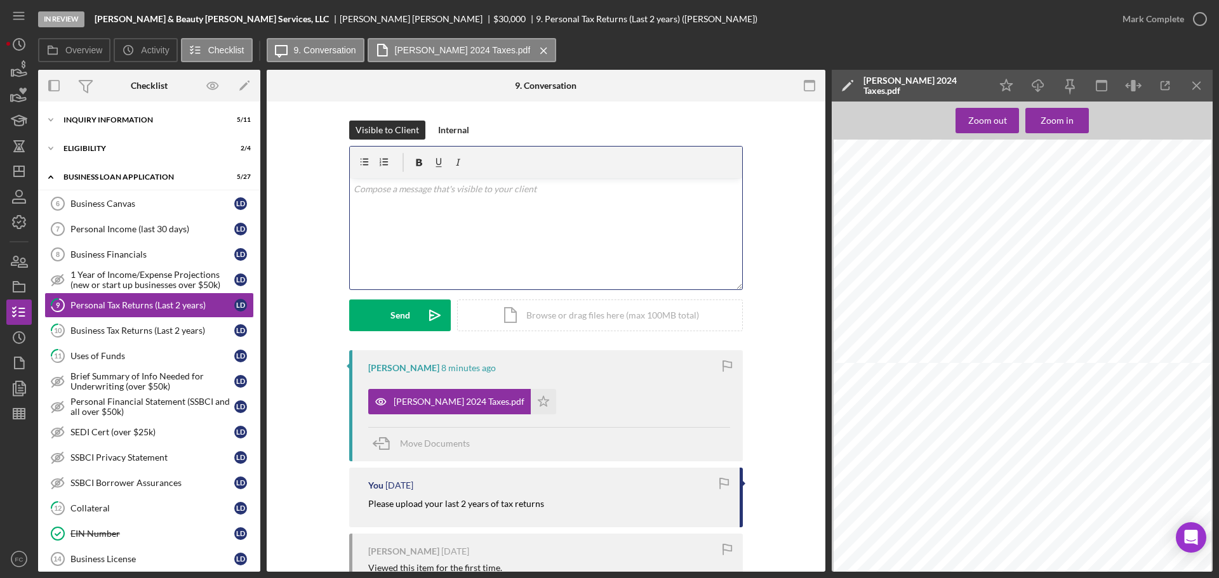
click at [414, 223] on div "v Color teal Color pink Remove color Add row above Add row below Add column bef…" at bounding box center [546, 233] width 392 height 111
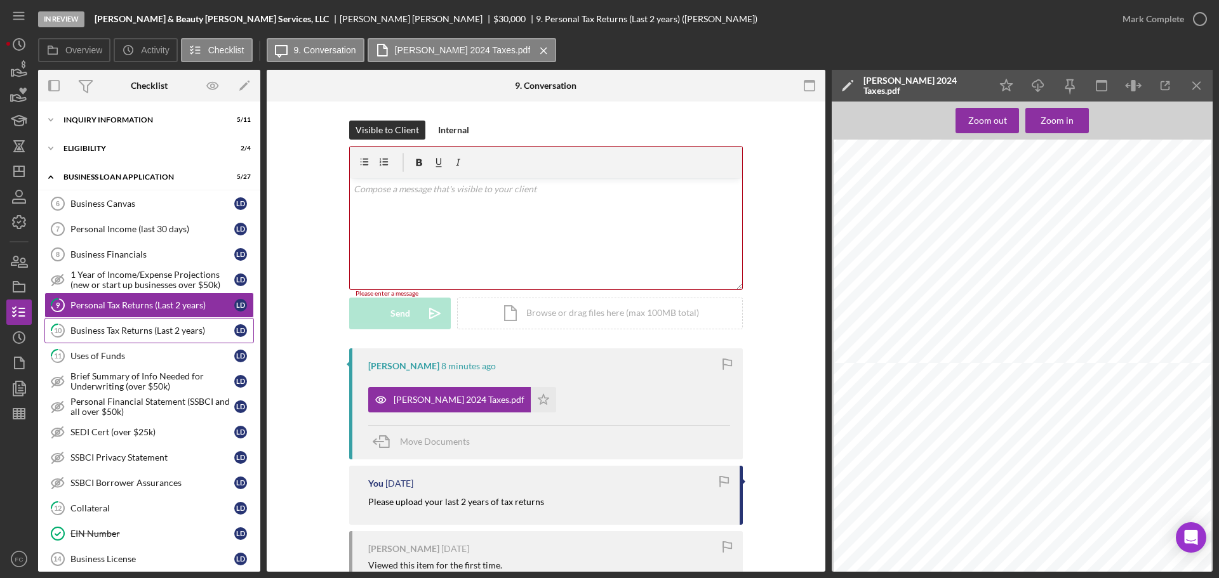
click at [181, 335] on div "Business Tax Returns (Last 2 years)" at bounding box center [152, 331] width 164 height 10
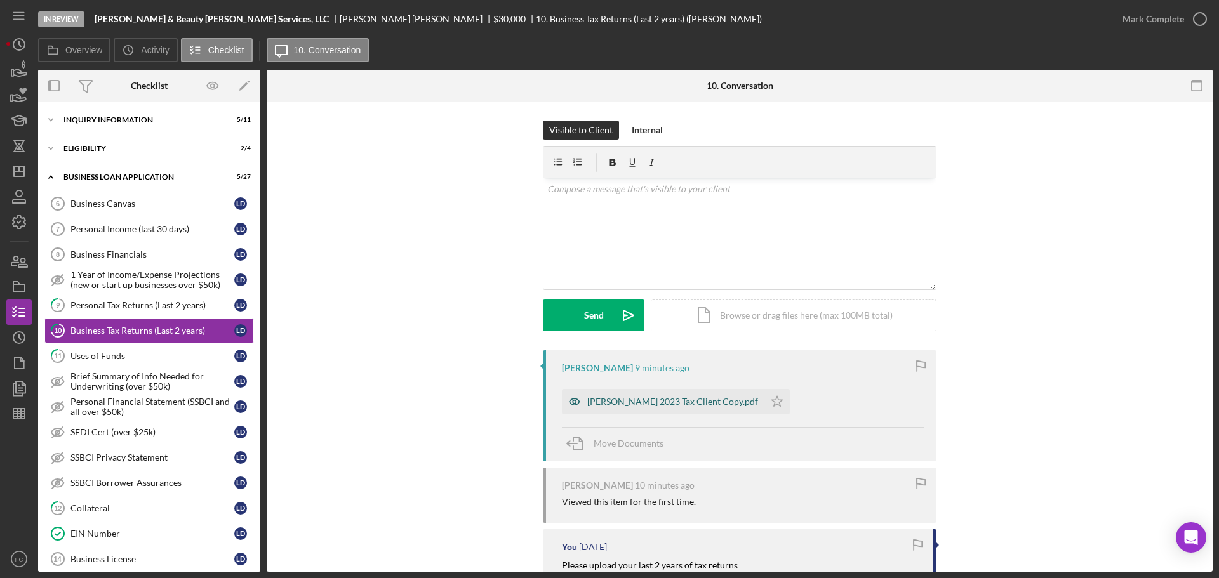
click at [618, 402] on div "Lashonda Davis 2023 Tax Client Copy.pdf" at bounding box center [672, 402] width 171 height 10
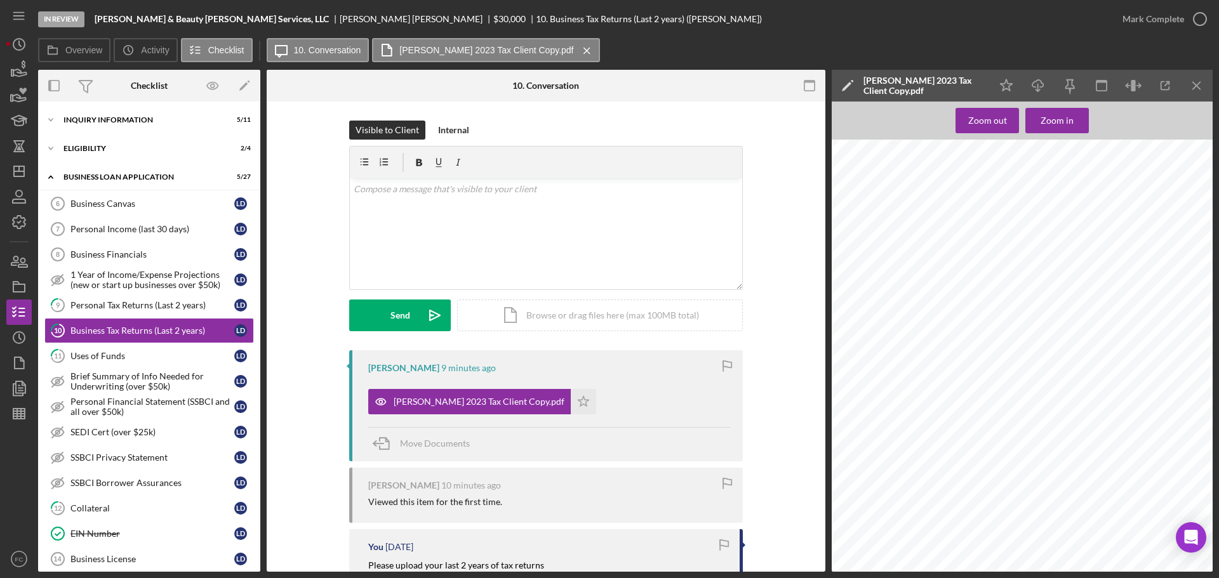
scroll to position [444, 0]
click at [484, 399] on div "Lashonda Davis 2023 Tax Client Copy.pdf" at bounding box center [479, 402] width 171 height 10
click at [465, 401] on div "Lashonda Davis 2023 Tax Client Copy.pdf" at bounding box center [479, 402] width 171 height 10
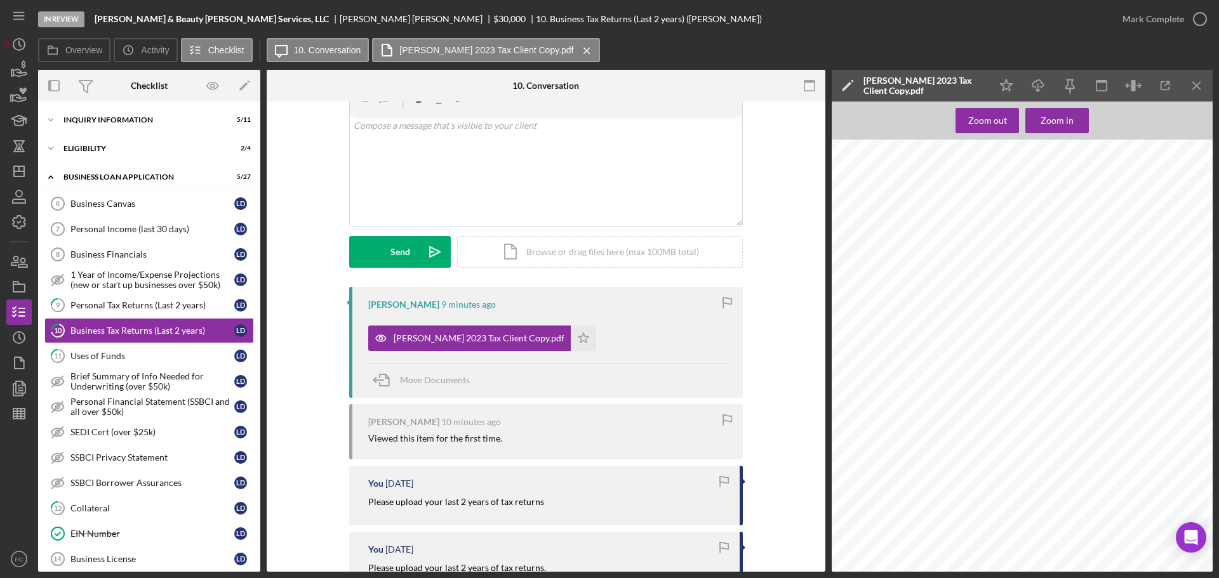
scroll to position [2475, 0]
click at [439, 331] on div "Lashonda Davis 2023 Tax Client Copy.pdf" at bounding box center [469, 338] width 202 height 25
click at [439, 329] on div "Lashonda Davis 2023 Tax Client Copy.pdf" at bounding box center [469, 338] width 202 height 25
click at [437, 328] on div "Lashonda Davis 2023 Tax Client Copy.pdf" at bounding box center [469, 338] width 202 height 25
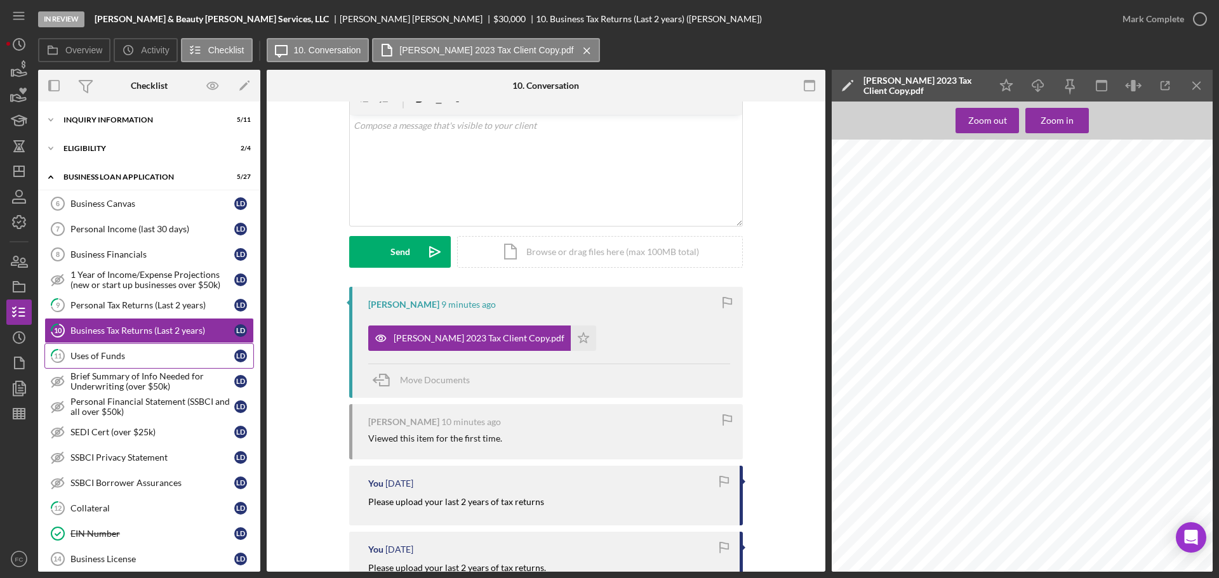
click at [124, 359] on div "Uses of Funds" at bounding box center [152, 356] width 164 height 10
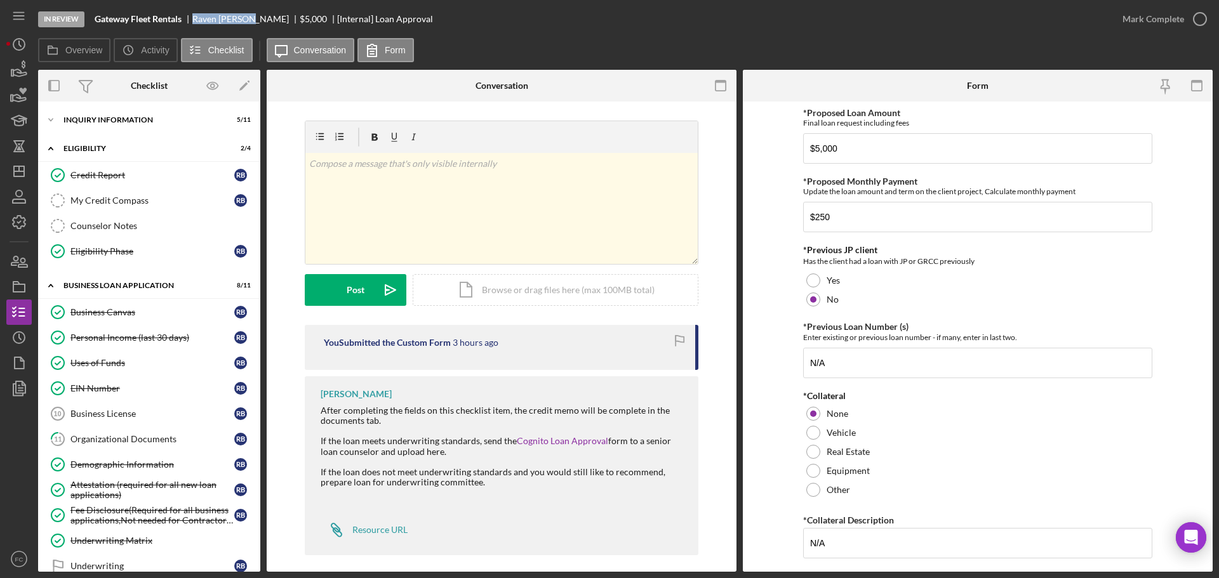
scroll to position [510, 0]
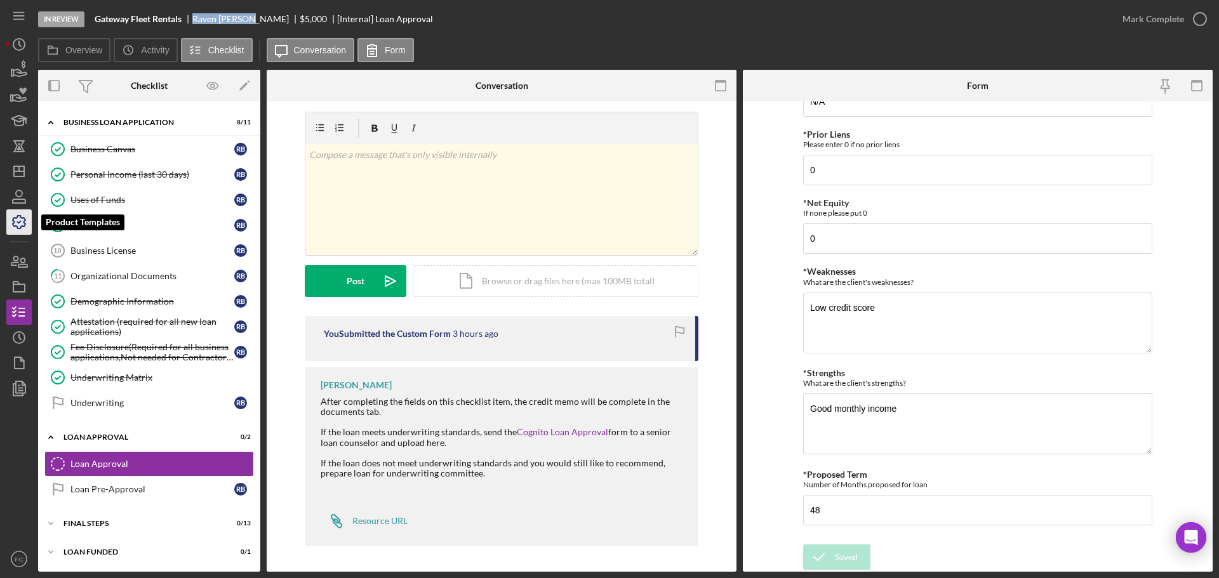
click at [18, 222] on icon "button" at bounding box center [19, 222] width 32 height 32
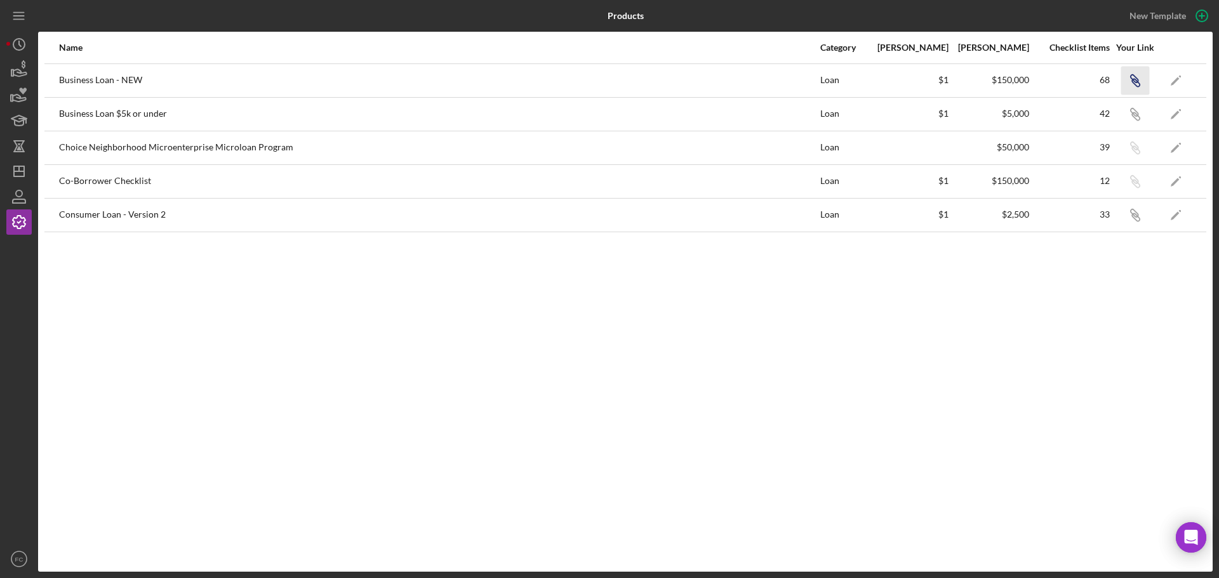
click at [1136, 76] on icon "Icon/Link" at bounding box center [1134, 80] width 29 height 29
